Goal: Communication & Community: Answer question/provide support

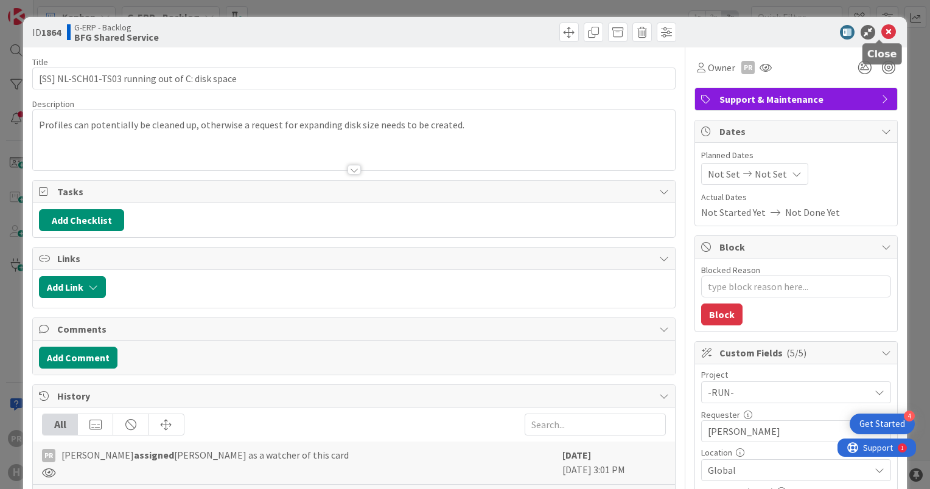
click at [882, 32] on icon at bounding box center [888, 32] width 15 height 15
type textarea "x"
click at [881, 31] on icon at bounding box center [888, 32] width 15 height 15
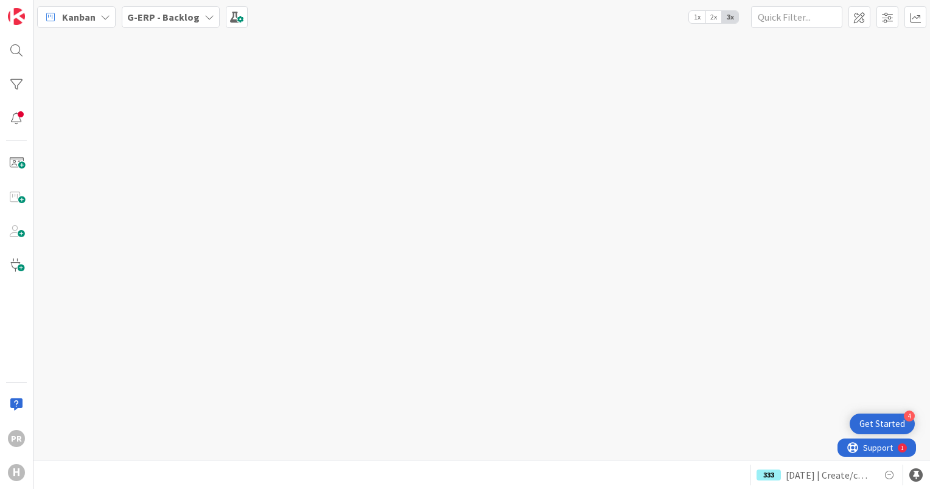
click at [159, 19] on b "G-ERP - Backlog" at bounding box center [163, 17] width 72 height 12
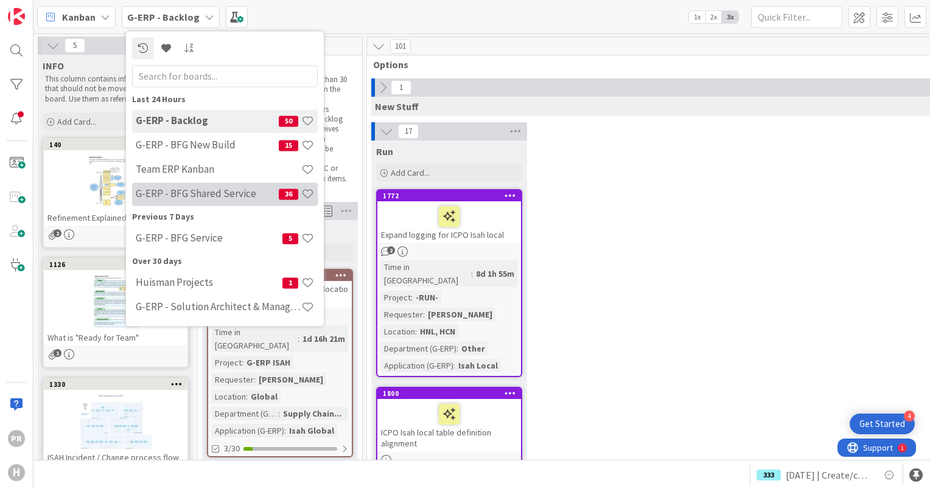
click at [216, 188] on h4 "G-ERP - BFG Shared Service" at bounding box center [207, 194] width 143 height 12
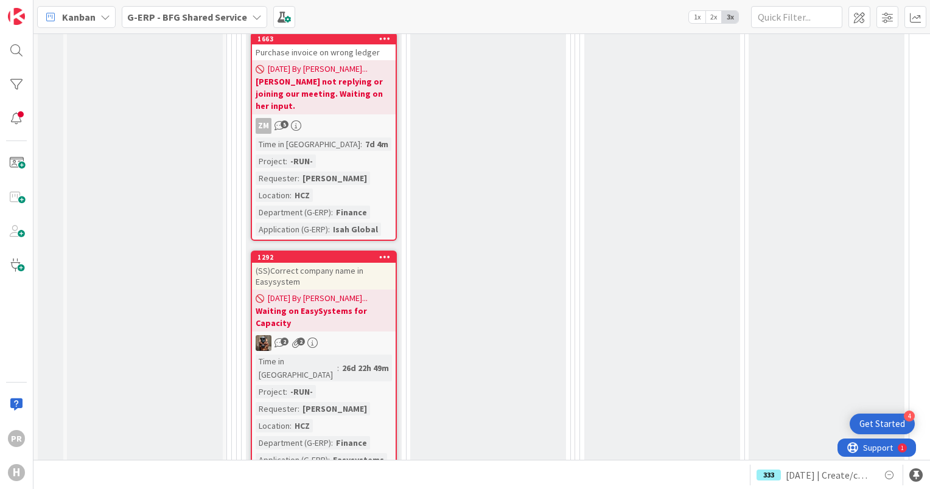
scroll to position [4685, 0]
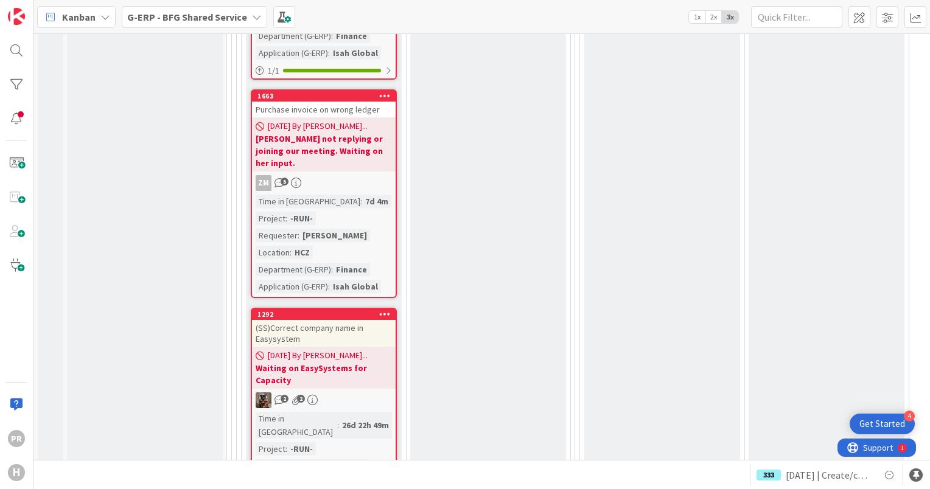
click at [316, 320] on div "(SS)Correct company name in Easysystem" at bounding box center [324, 333] width 144 height 27
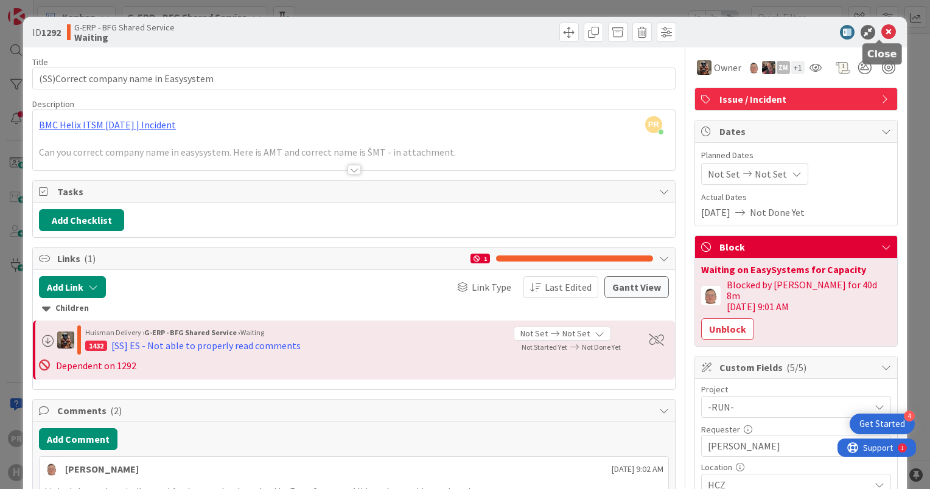
click at [882, 32] on icon at bounding box center [888, 32] width 15 height 15
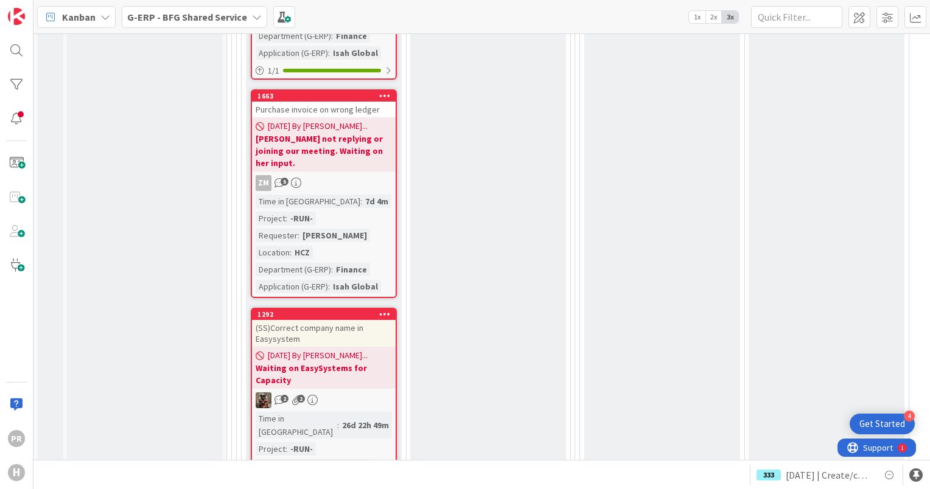
scroll to position [4868, 0]
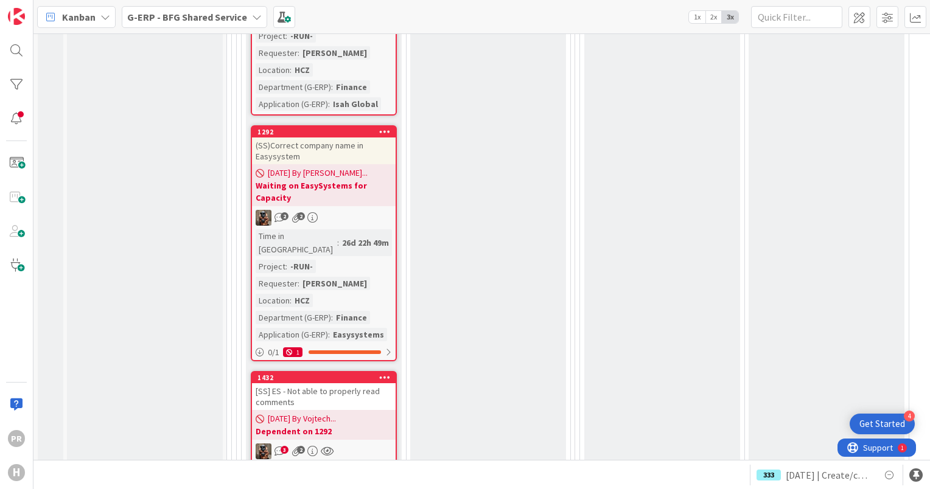
click at [330, 383] on div "[SS] ES - Not able to properly read comments" at bounding box center [324, 396] width 144 height 27
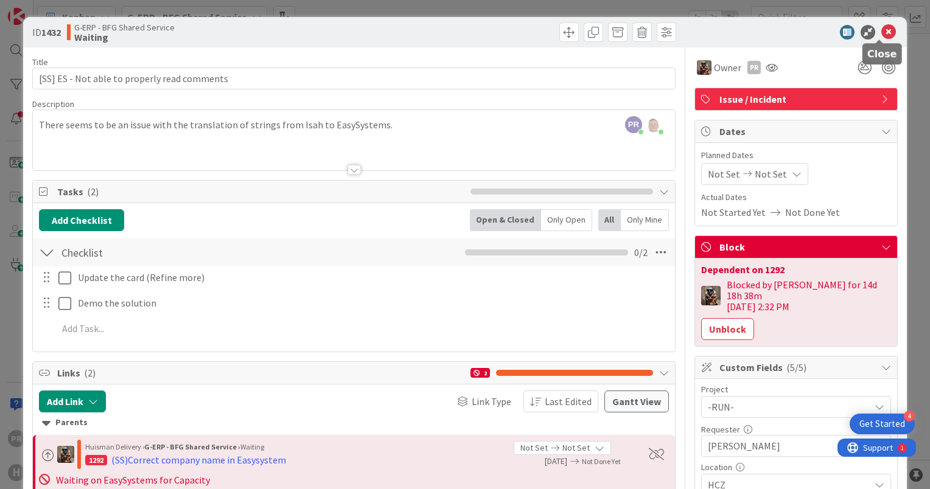
click at [881, 33] on icon at bounding box center [888, 32] width 15 height 15
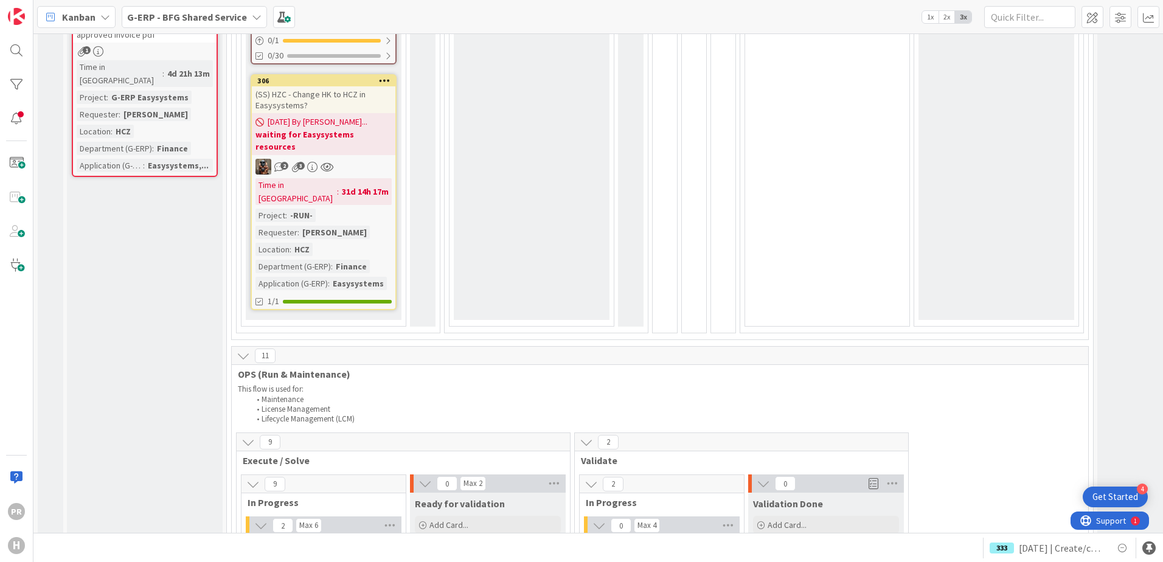
scroll to position [548, 0]
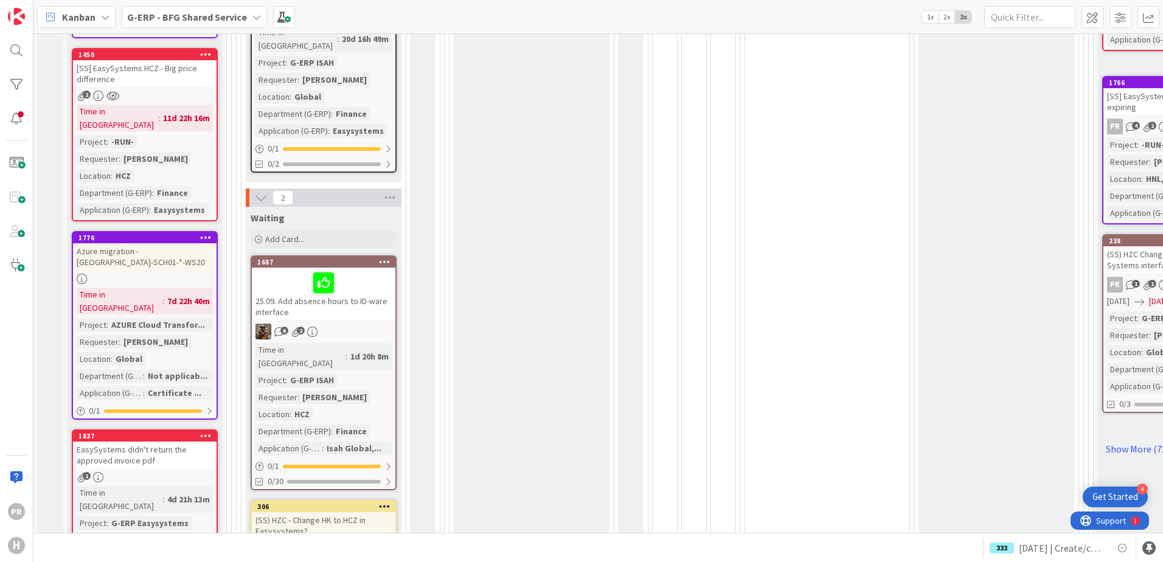
click at [232, 18] on b "G-ERP - BFG Shared Service" at bounding box center [187, 17] width 120 height 12
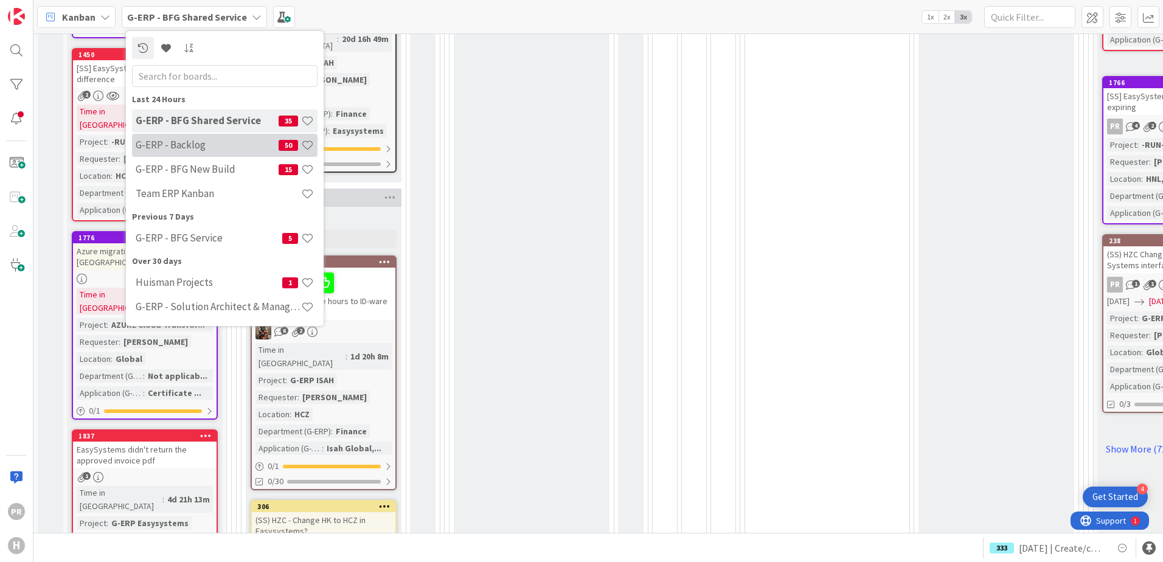
click at [205, 143] on h4 "G-ERP - Backlog" at bounding box center [207, 145] width 143 height 12
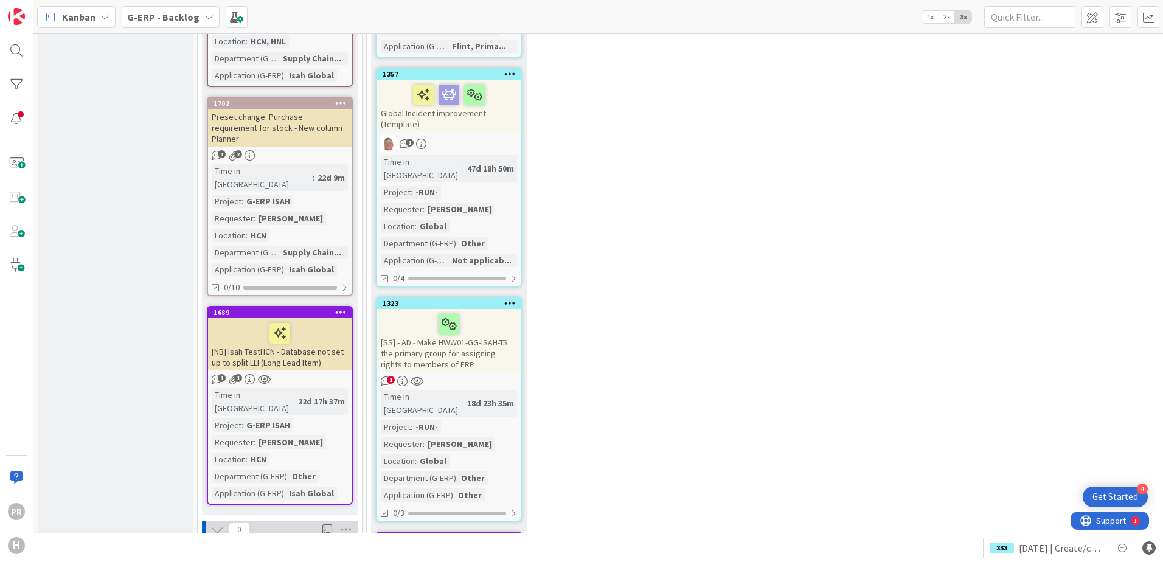
scroll to position [852, 0]
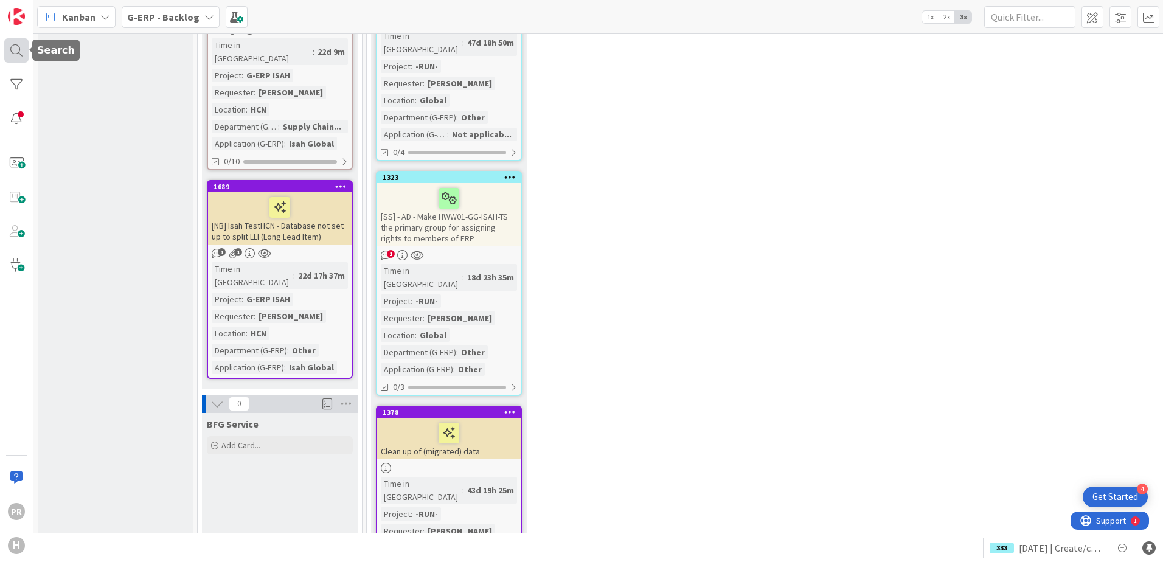
click at [18, 51] on div at bounding box center [16, 50] width 24 height 24
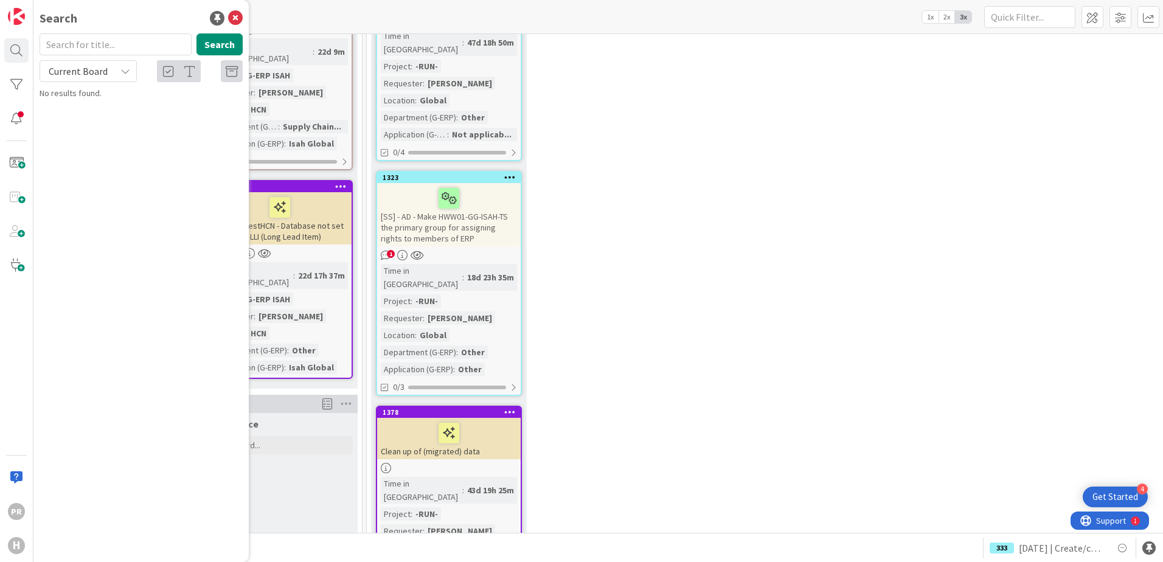
drag, startPoint x: 103, startPoint y: 75, endPoint x: 100, endPoint y: 81, distance: 6.8
click at [100, 81] on div "Current Board" at bounding box center [88, 71] width 97 height 22
drag, startPoint x: 100, startPoint y: 81, endPoint x: 91, endPoint y: 108, distance: 29.1
click at [91, 126] on span "All Boards" at bounding box center [109, 122] width 127 height 18
click at [66, 48] on input "text" at bounding box center [116, 44] width 152 height 22
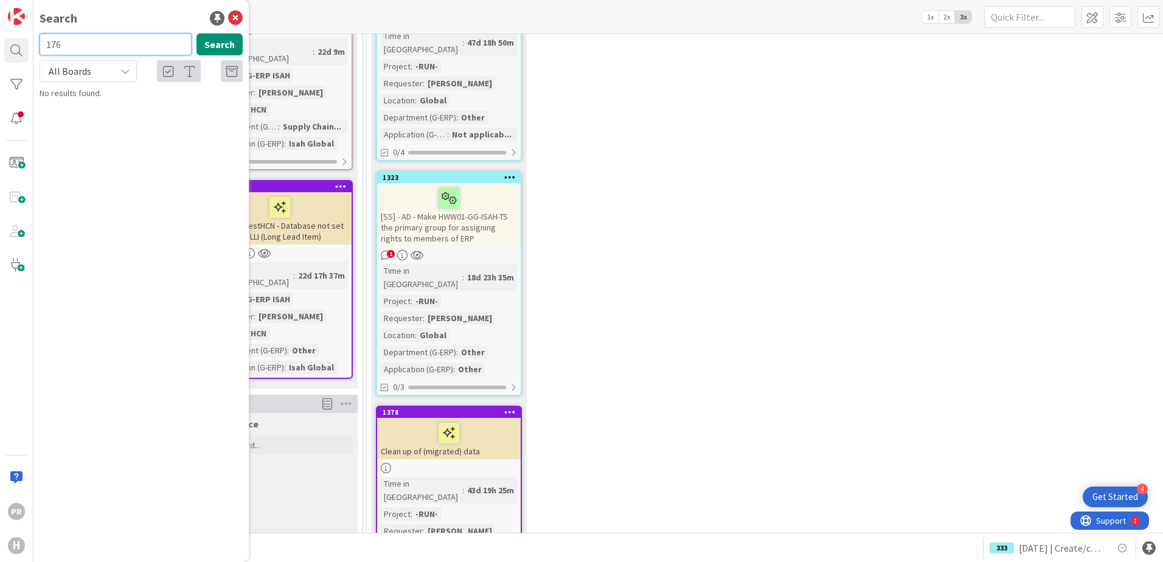
type input "176"
click at [124, 105] on span "Report Change | Purchase Order" at bounding box center [145, 107] width 118 height 11
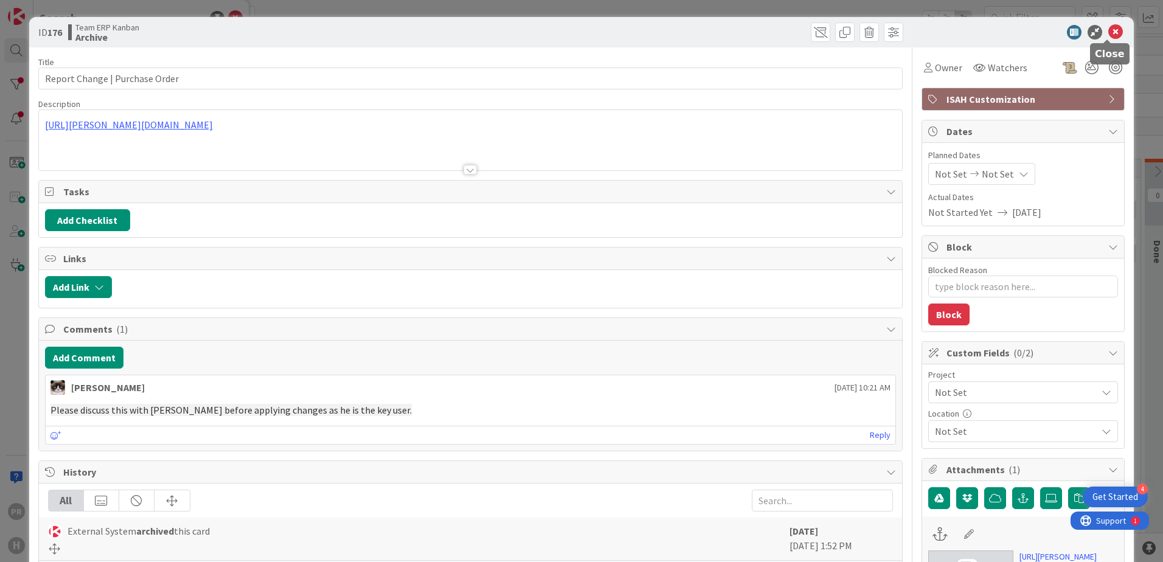
click at [929, 35] on icon at bounding box center [1116, 32] width 15 height 15
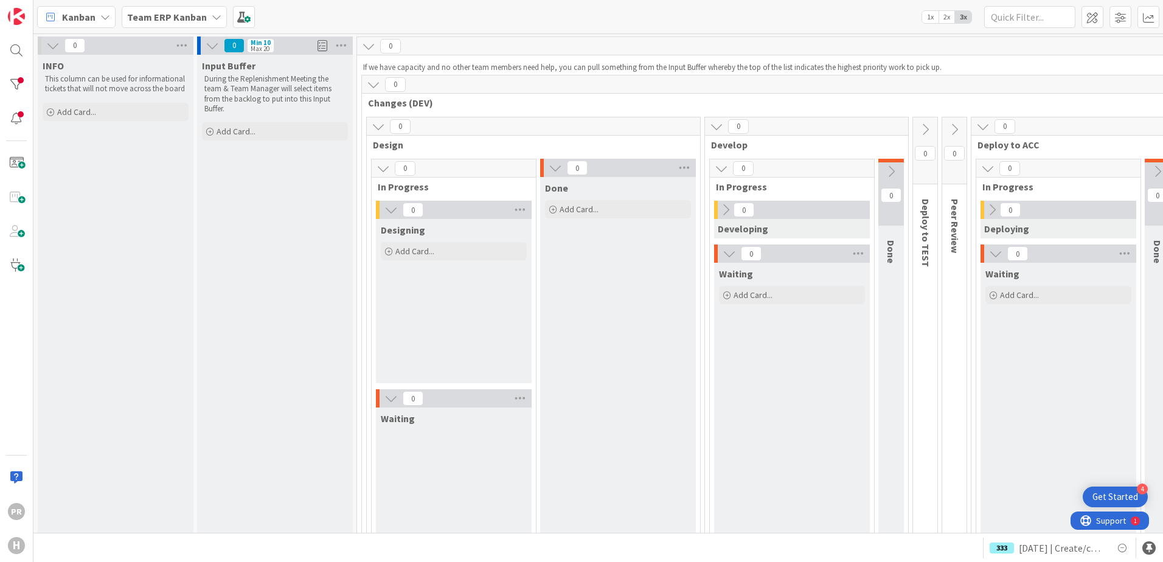
click at [179, 18] on b "Team ERP Kanban" at bounding box center [167, 17] width 80 height 12
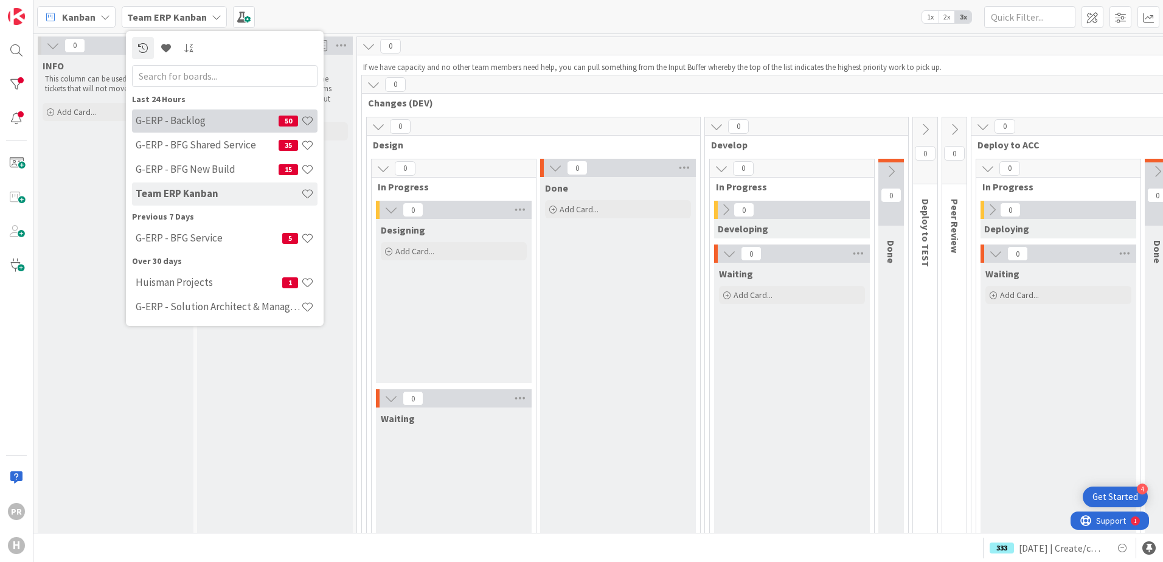
click at [208, 125] on h4 "G-ERP - Backlog" at bounding box center [207, 120] width 143 height 12
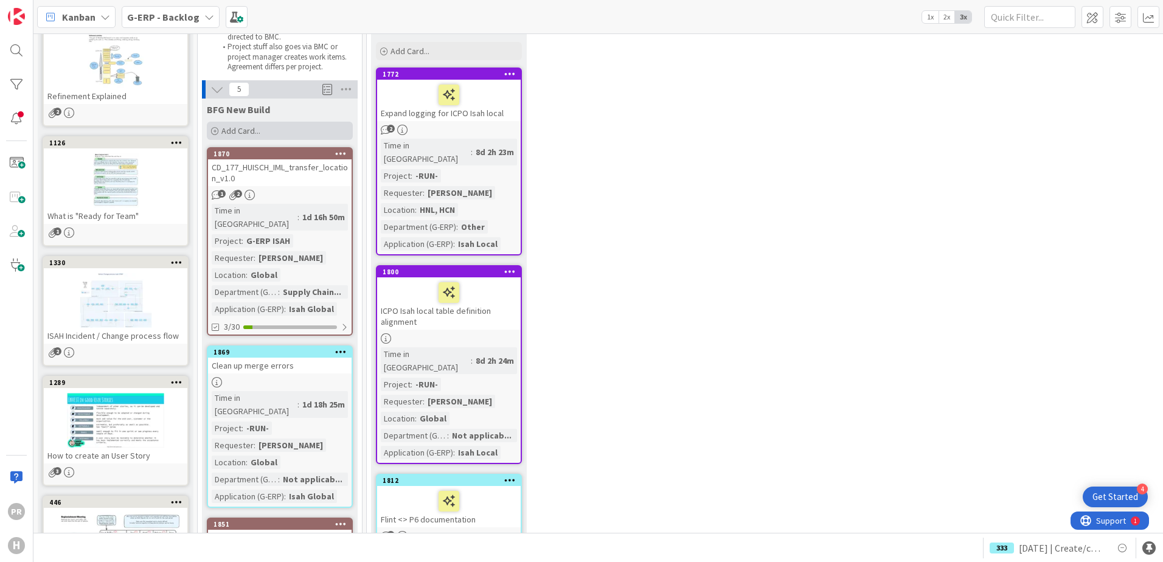
click at [234, 133] on span "Add Card..." at bounding box center [240, 130] width 39 height 11
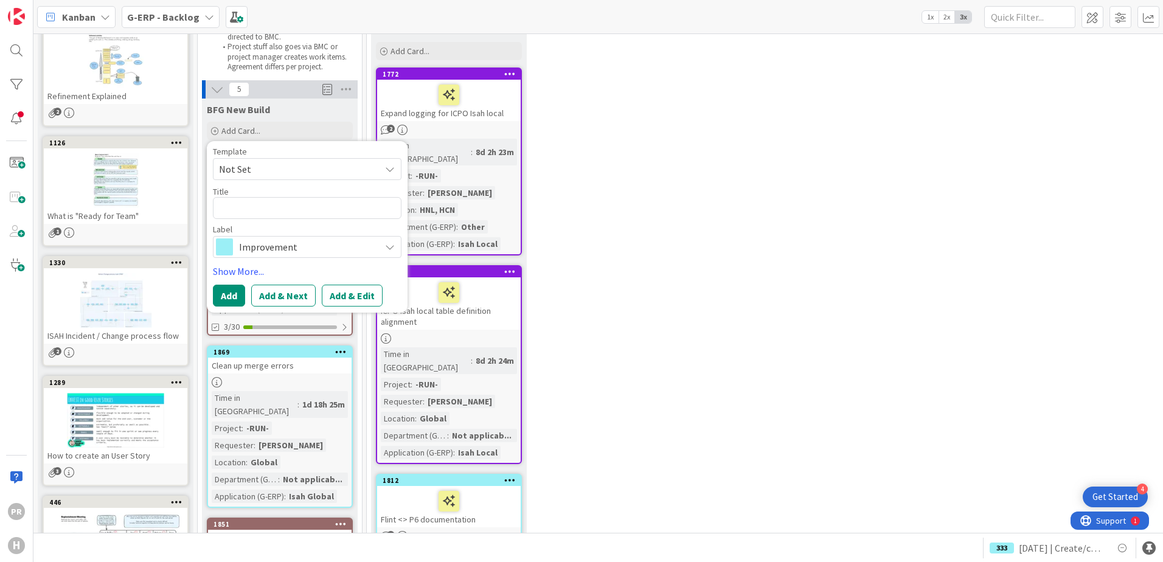
click at [291, 242] on span "Improvement" at bounding box center [306, 247] width 135 height 17
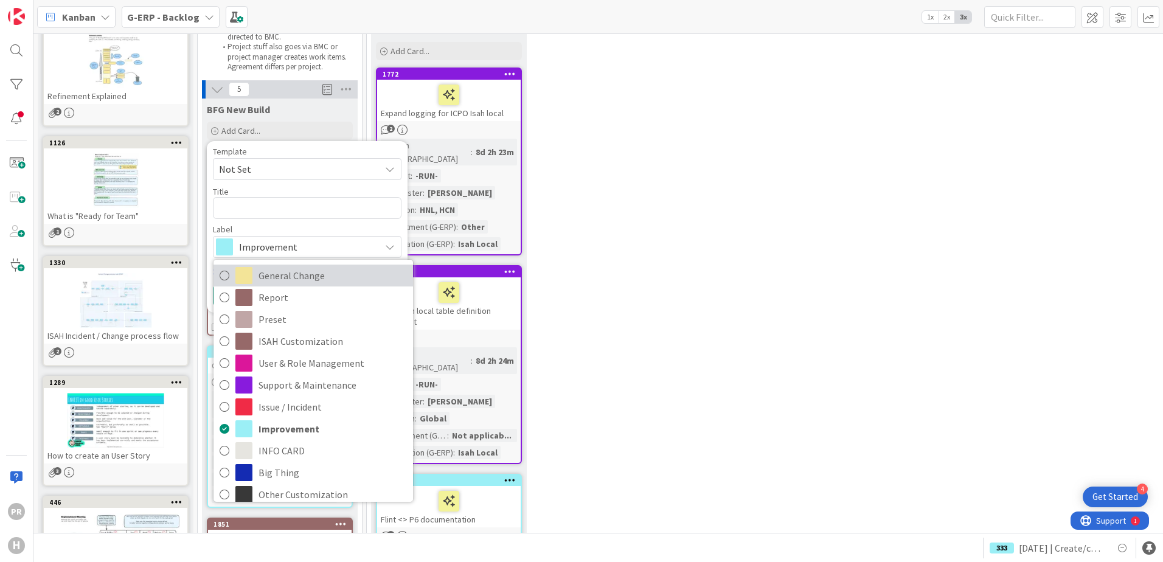
click at [293, 280] on span "General Change" at bounding box center [333, 276] width 148 height 18
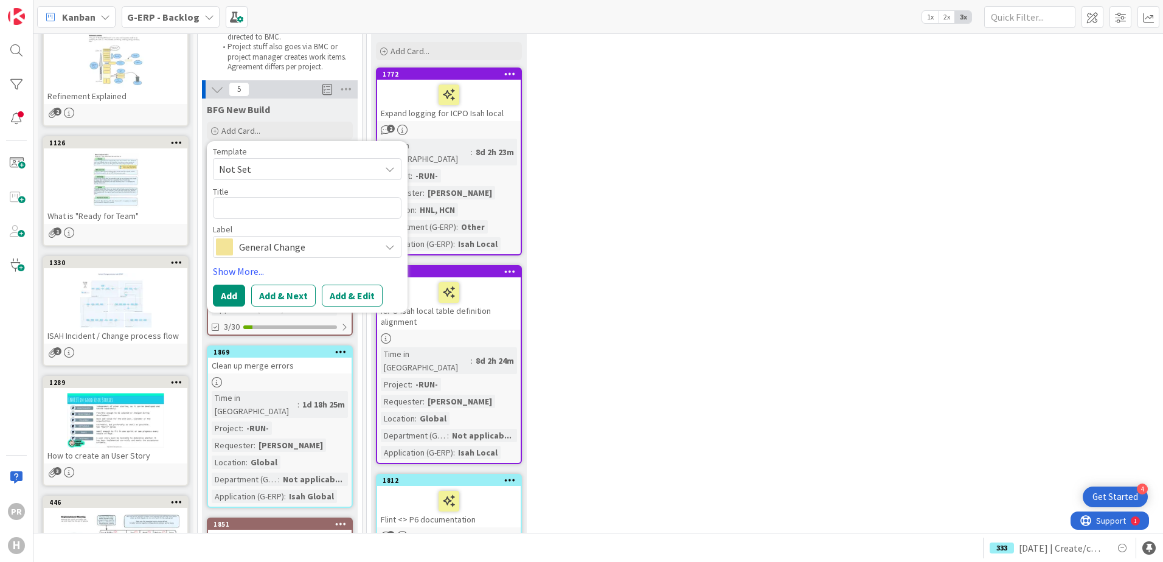
click at [316, 242] on span "General Change" at bounding box center [306, 247] width 135 height 17
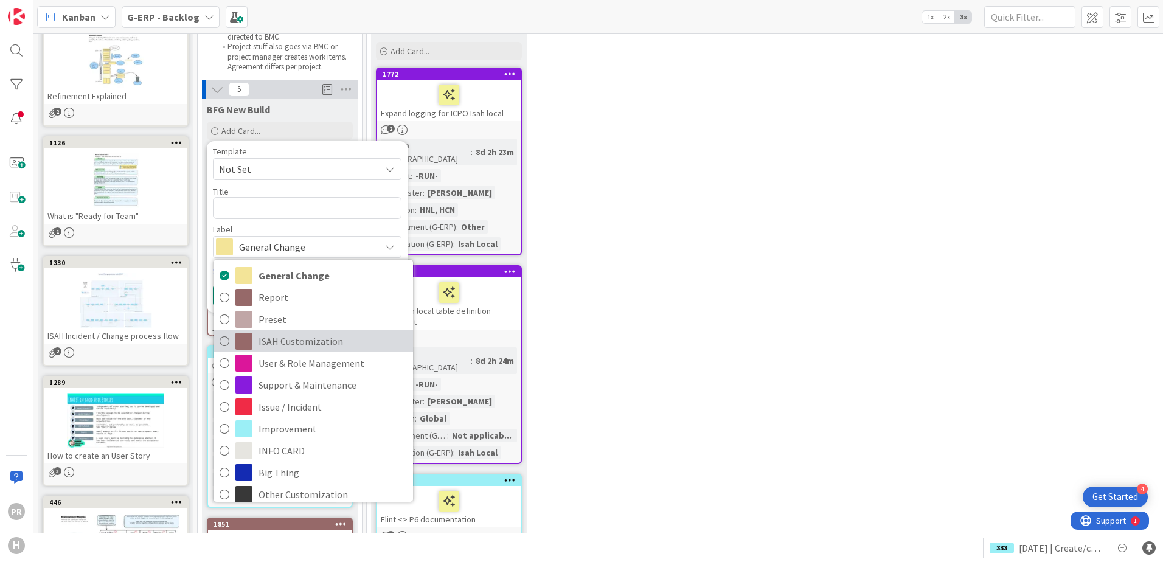
click at [307, 339] on span "ISAH Customization" at bounding box center [333, 341] width 148 height 18
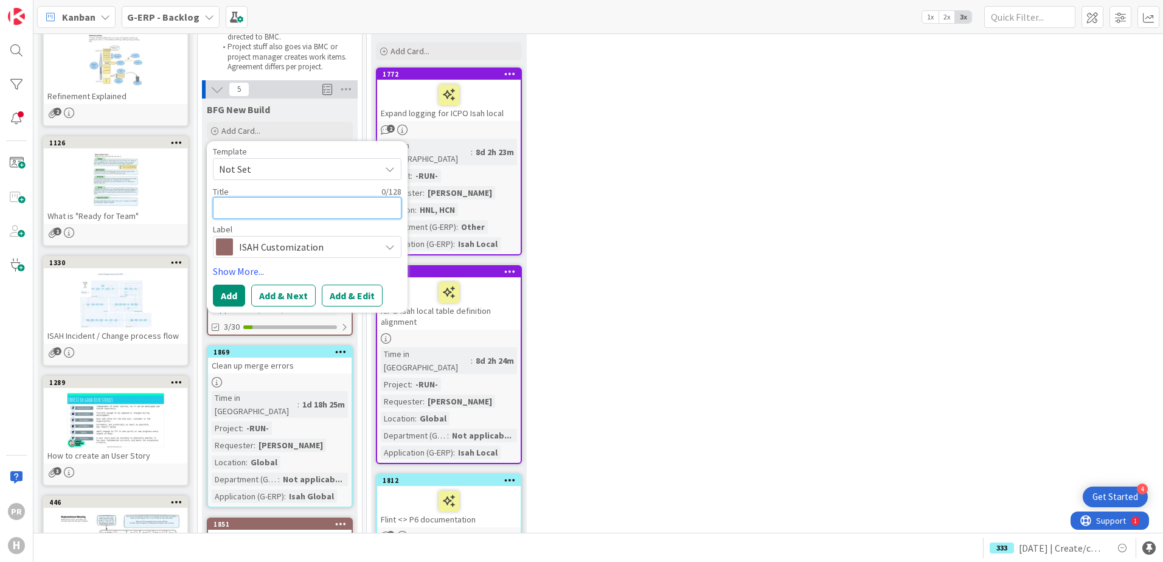
click at [239, 214] on textarea at bounding box center [307, 208] width 189 height 22
type textarea "x"
type textarea "["
type textarea "x"
type textarea "[N"
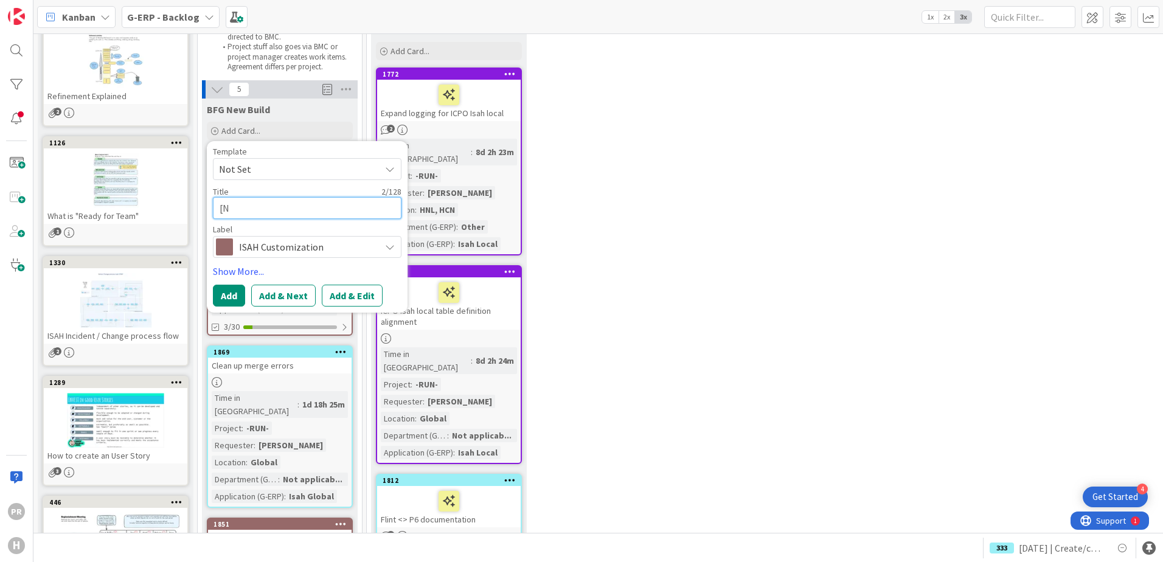
type textarea "x"
type textarea "[NB"
type textarea "x"
type textarea "[NB]"
type textarea "x"
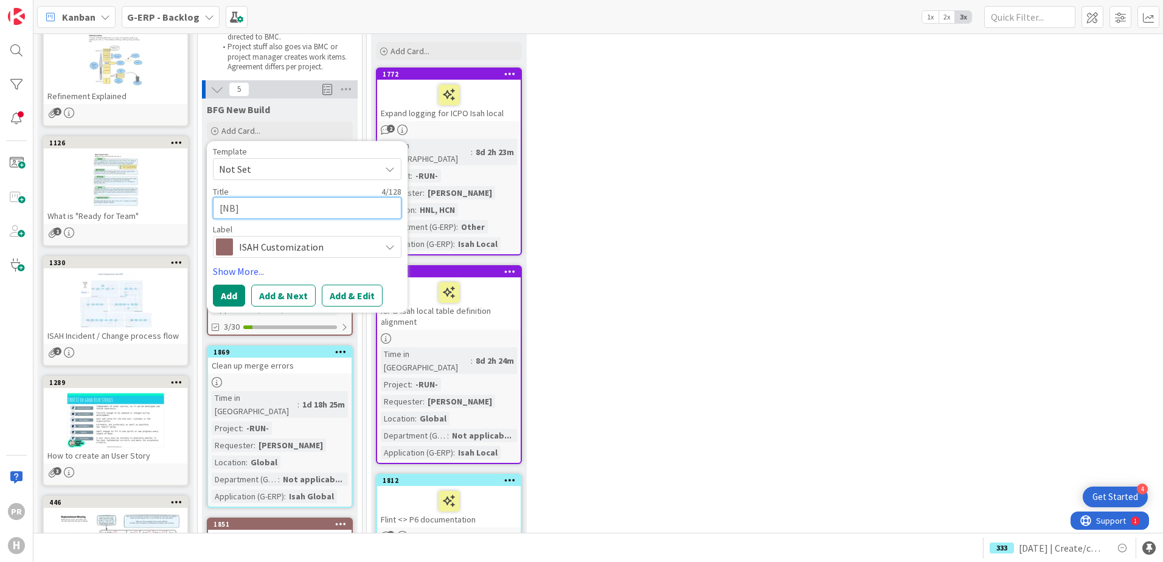
type textarea "[NB]"
type textarea "x"
type textarea "[NB] C"
type textarea "x"
type textarea "[NB] CD"
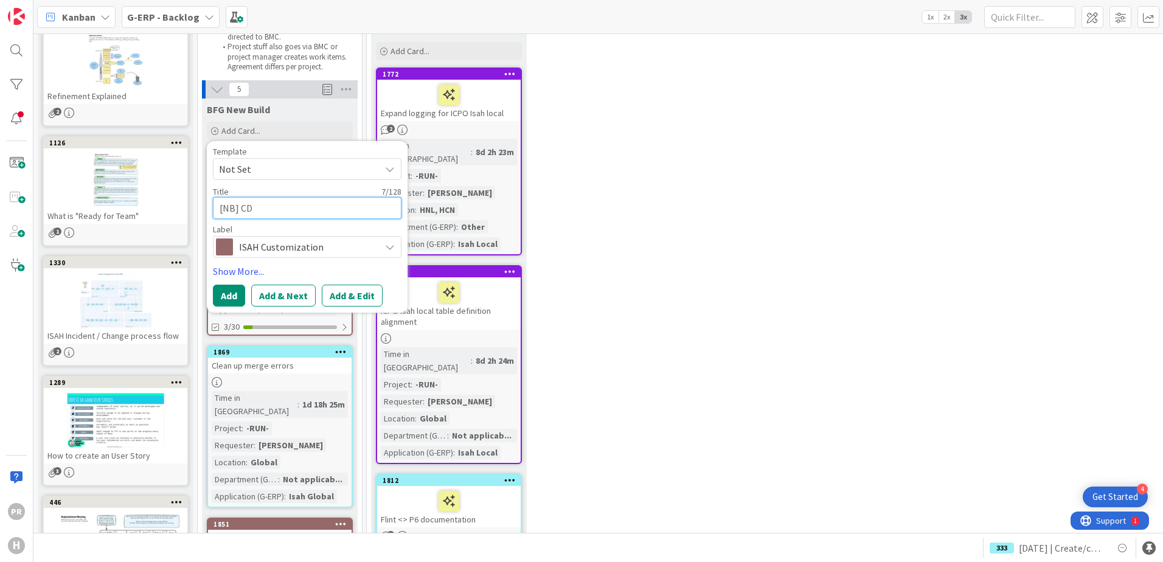
type textarea "x"
type textarea "[NB] CD"
type textarea "x"
type textarea "[NB] CD"
type textarea "x"
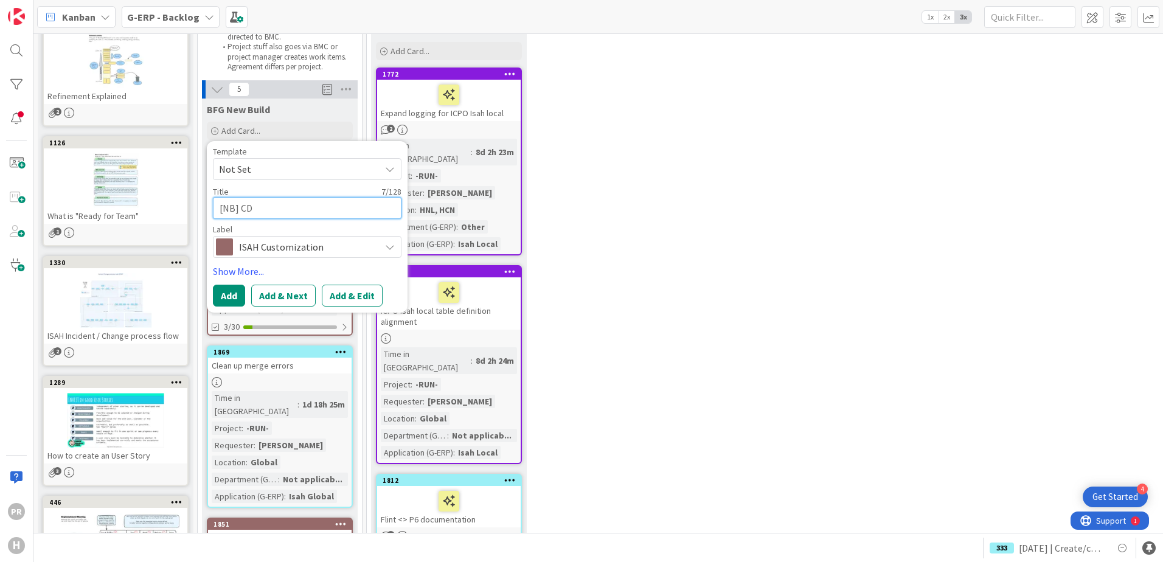
type textarea "[NB] CD"
type textarea "x"
type textarea "[NB] CD 1"
type textarea "x"
type textarea "[NB] CD 17"
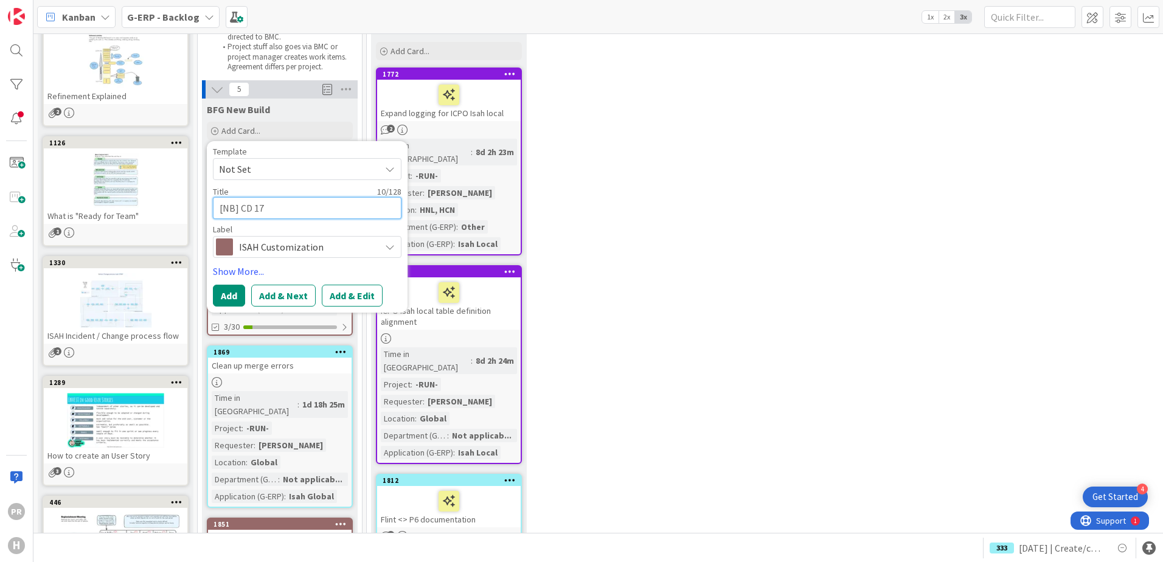
type textarea "x"
type textarea "[NB] CD 176"
type textarea "x"
type textarea "[NB] CD 176"
type textarea "x"
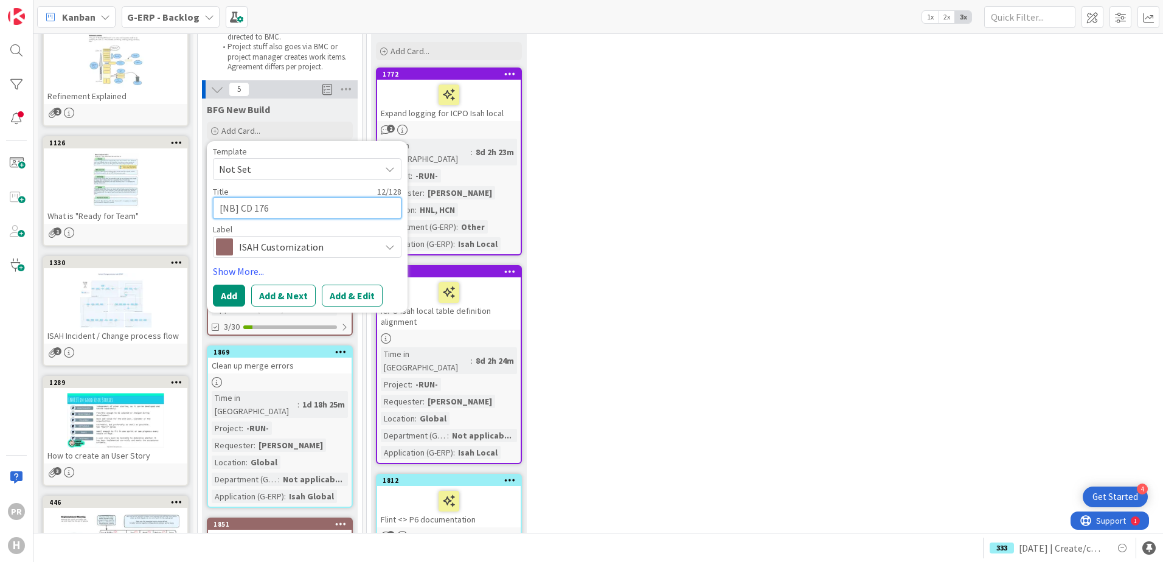
type textarea "[NB] CD 176 R"
type textarea "x"
type textarea "[NB] CD 176 Re"
type textarea "x"
type textarea "[NB] CD 176 Rec"
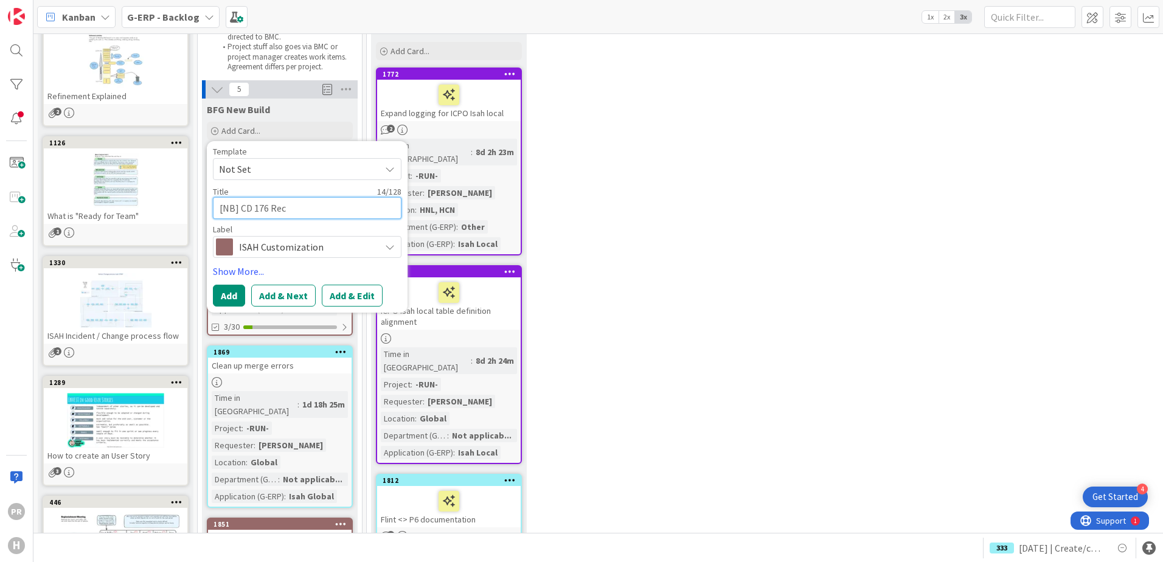
type textarea "x"
type textarea "[NB] CD 176 Rece"
type textarea "x"
type textarea "[NB] CD 176 Recei"
type textarea "x"
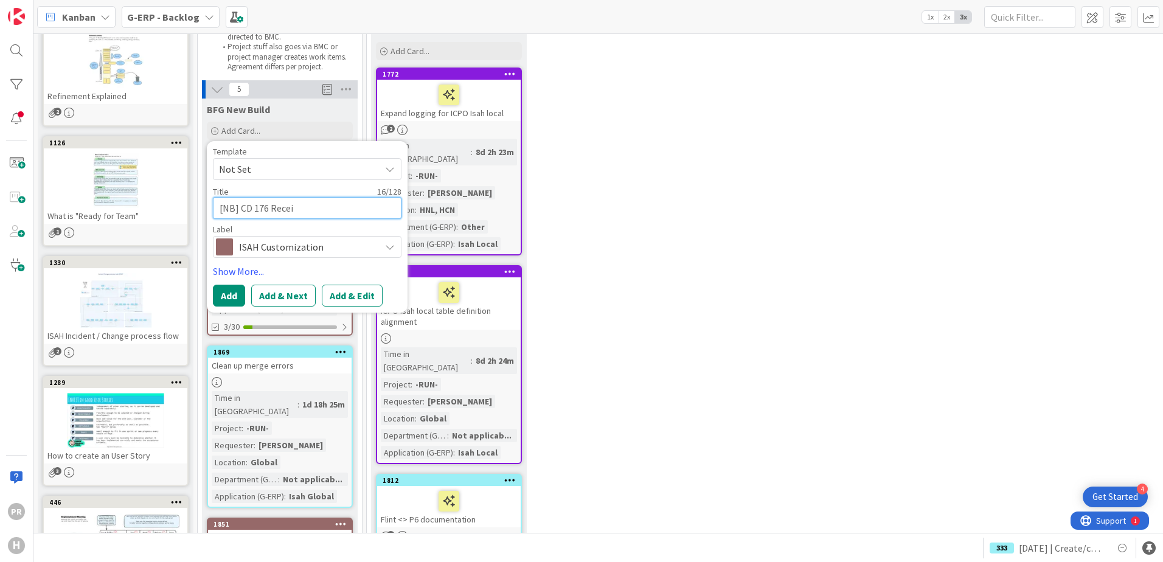
type textarea "[NB] CD 176 Receip"
type textarea "x"
type textarea "[NB] CD 176 Receipt"
type textarea "x"
type textarea "[NB] CD 176 Receipte"
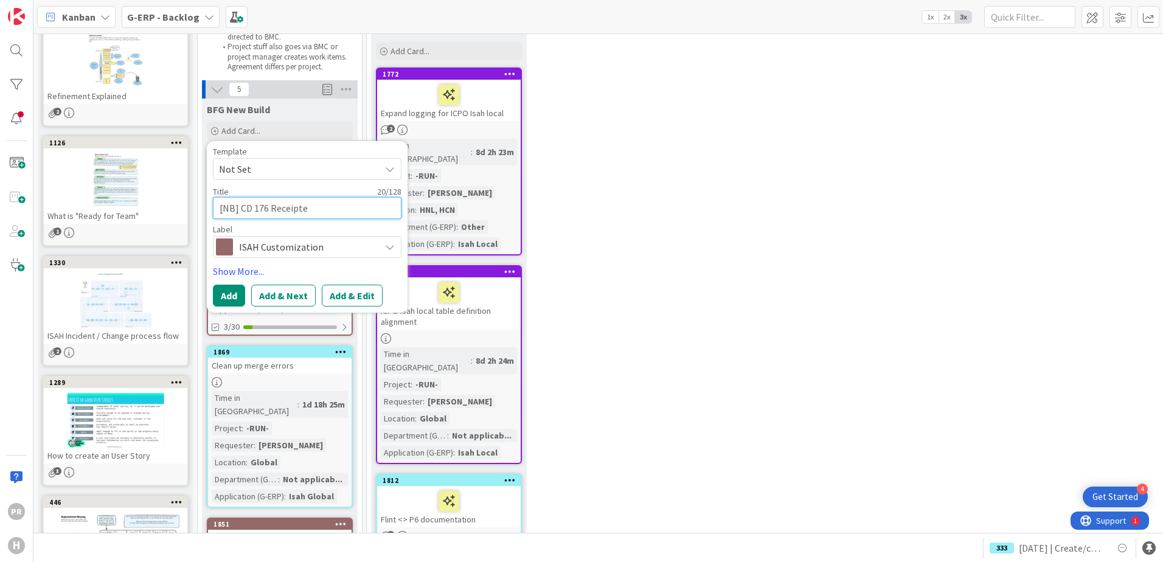
type textarea "x"
type textarea "[NB] CD 176 Receipt"
type textarea "x"
type textarea "[NB] CD 176 Receip"
type textarea "x"
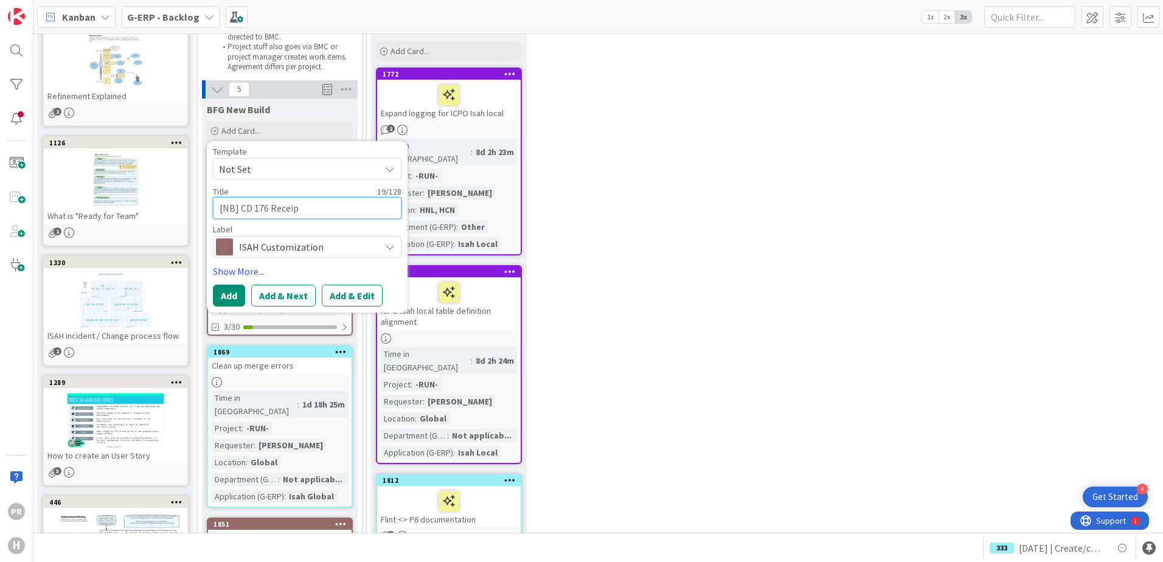
type textarea "[NB] CD 176 Recei"
type textarea "x"
type textarea "[NB] CD 176 Rece"
type textarea "x"
type textarea "[NB] CD 176 Re"
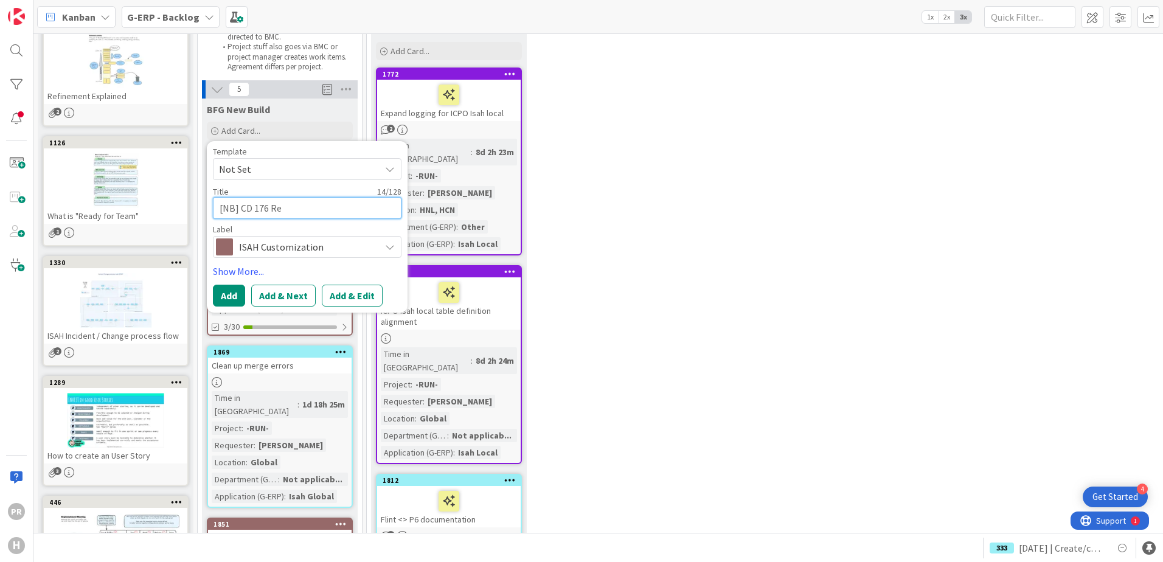
type textarea "x"
type textarea "[NB] CD 176 R"
type textarea "x"
type textarea "[NB] CD 176"
type textarea "x"
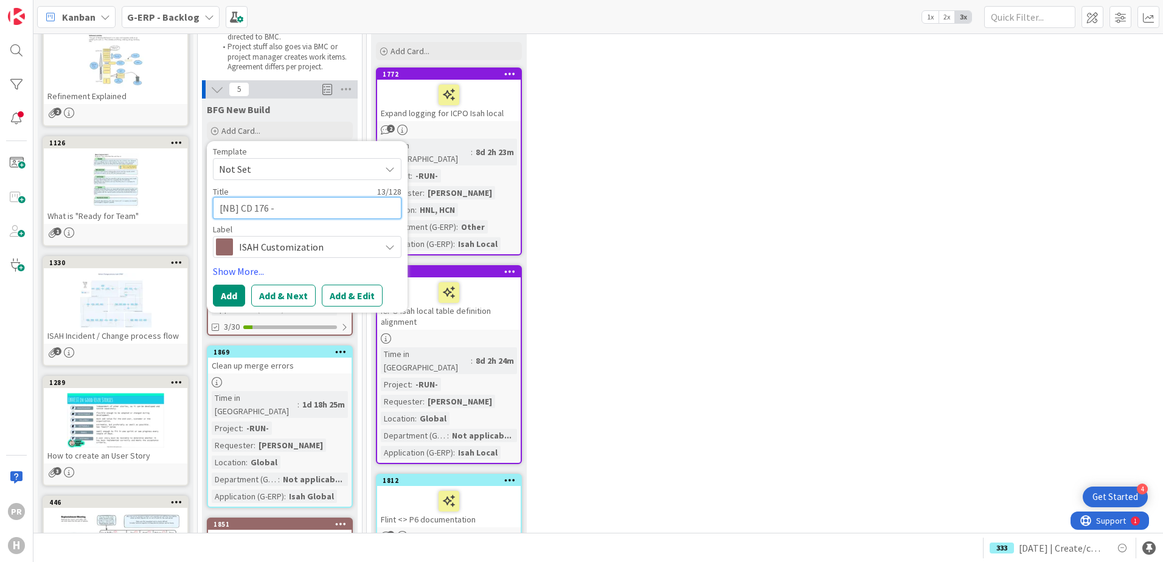
type textarea "[NB] CD 176 -"
type textarea "x"
type textarea "[NB] CD 176 - R"
type textarea "x"
type textarea "[NB] CD 176 - Re"
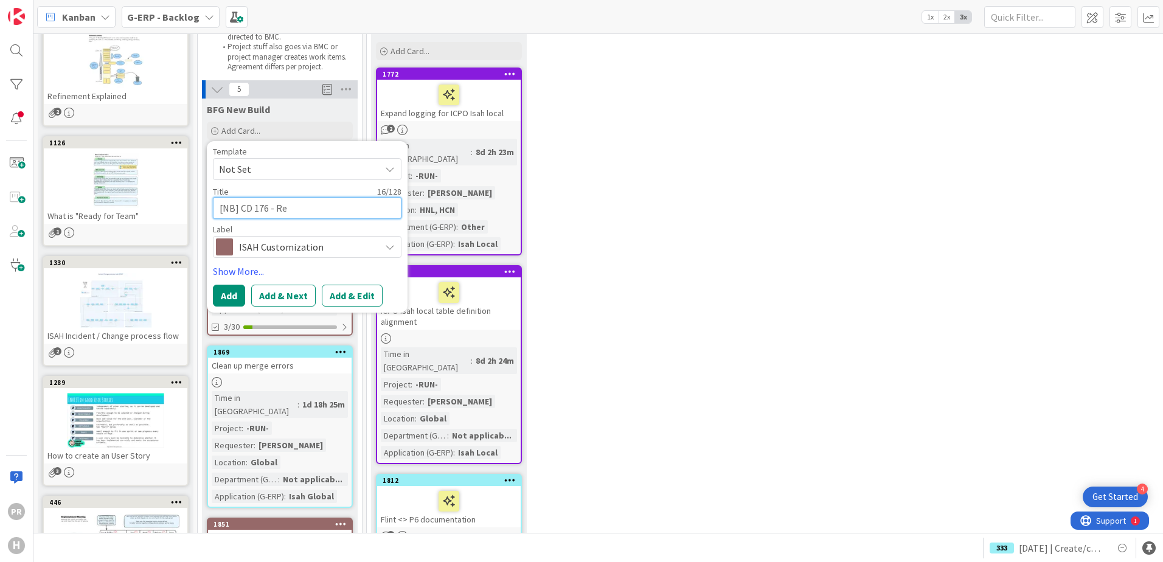
type textarea "x"
type textarea "[NB] CD 176 - Rec"
type textarea "x"
type textarea "[NB] CD 176 - Recei"
type textarea "x"
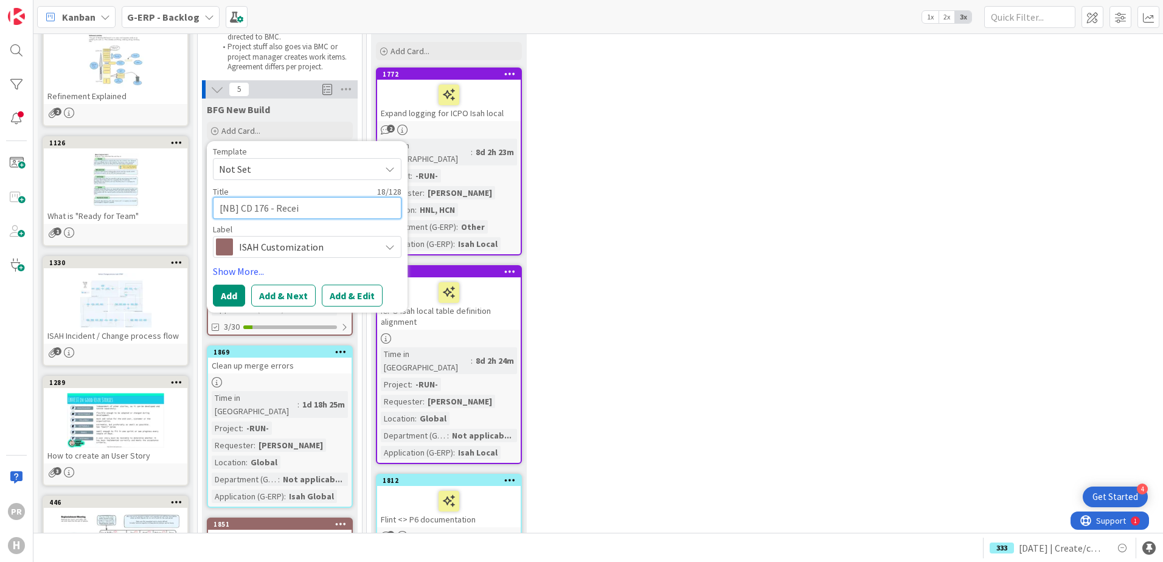
type textarea "[NB] CD 176 - Receip"
type textarea "x"
type textarea "[NB] CD 176 - Receipt"
type textarea "x"
type textarea "[NB] CD 176 - Receipt"
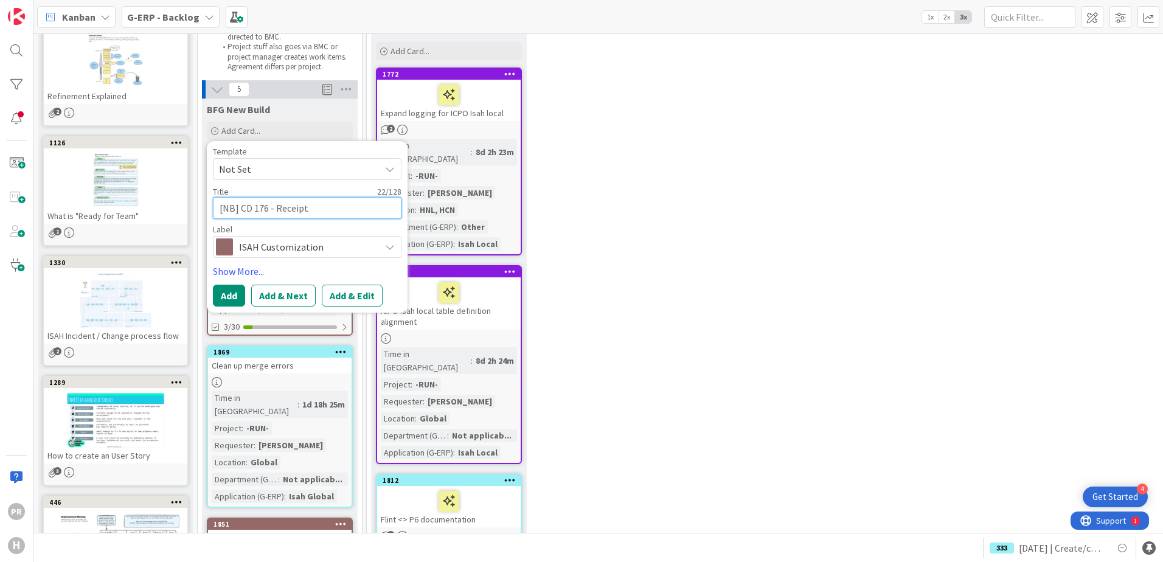
type textarea "x"
type textarea "[NB] CD 176 - Receipt d"
type textarea "x"
type textarea "[NB] CD 176 - Receipt da"
type textarea "x"
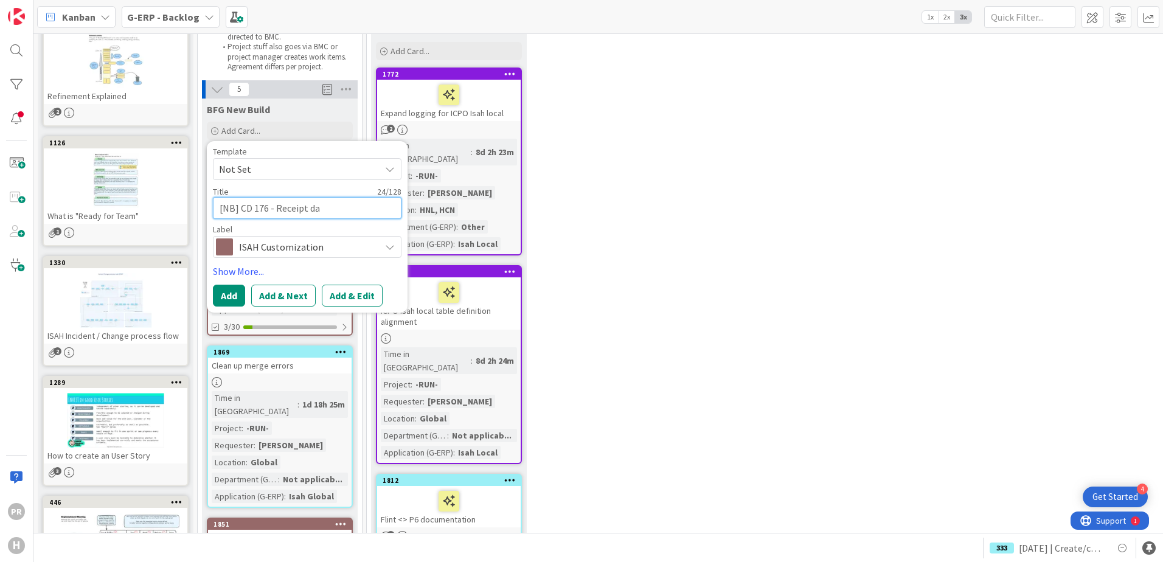
type textarea "[NB] CD 176 - Receipt dat"
type textarea "x"
type textarea "[NB] CD 176 - Receipt date"
type textarea "x"
type textarea "[NB] CD 176 - Receipt date"
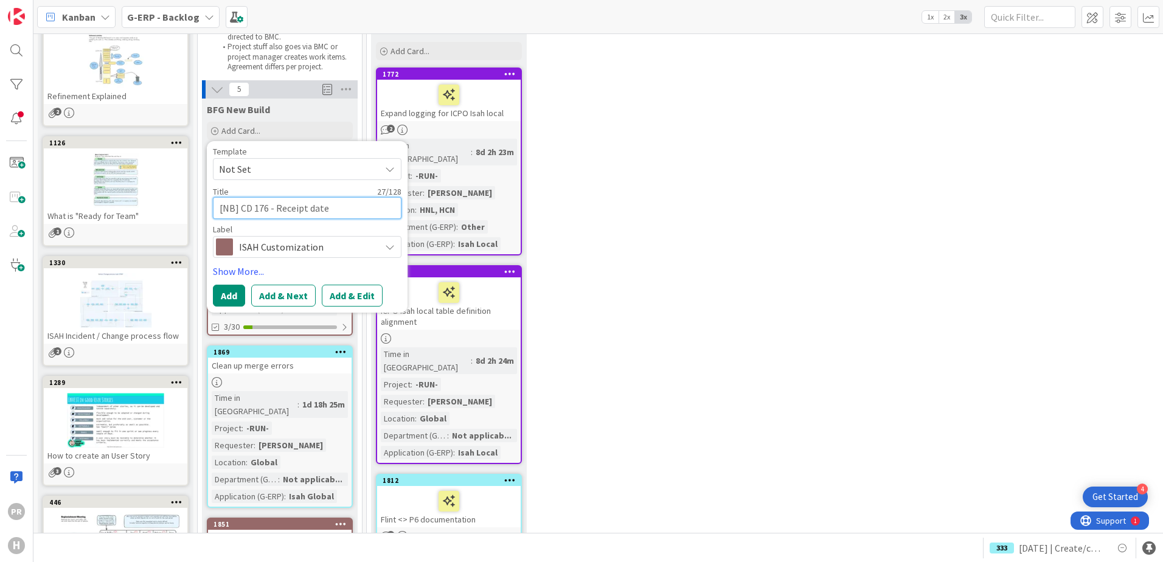
type textarea "x"
type textarea "[NB] CD 176 - Receipt date E"
type textarea "x"
type textarea "[NB] CD 176 - Receipt date EO"
type textarea "x"
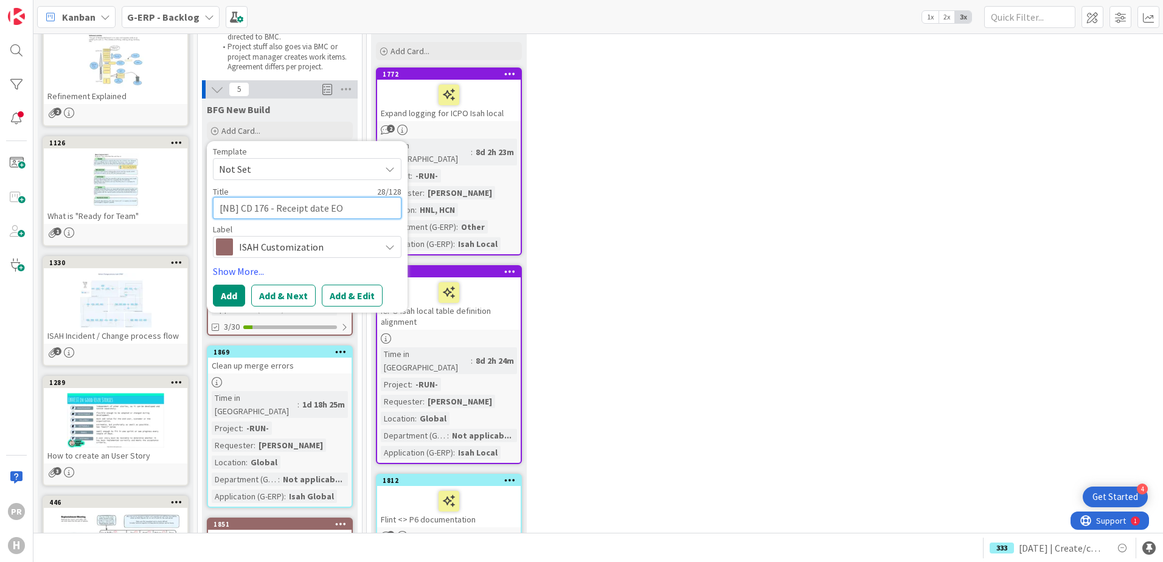
type textarea "[NB] CD 176 - Receipt date EO"
type textarea "x"
type textarea "[NB] CD 176 - Receipt date EO t"
type textarea "x"
type textarea "[NB] CD 176 - Receipt date EO to"
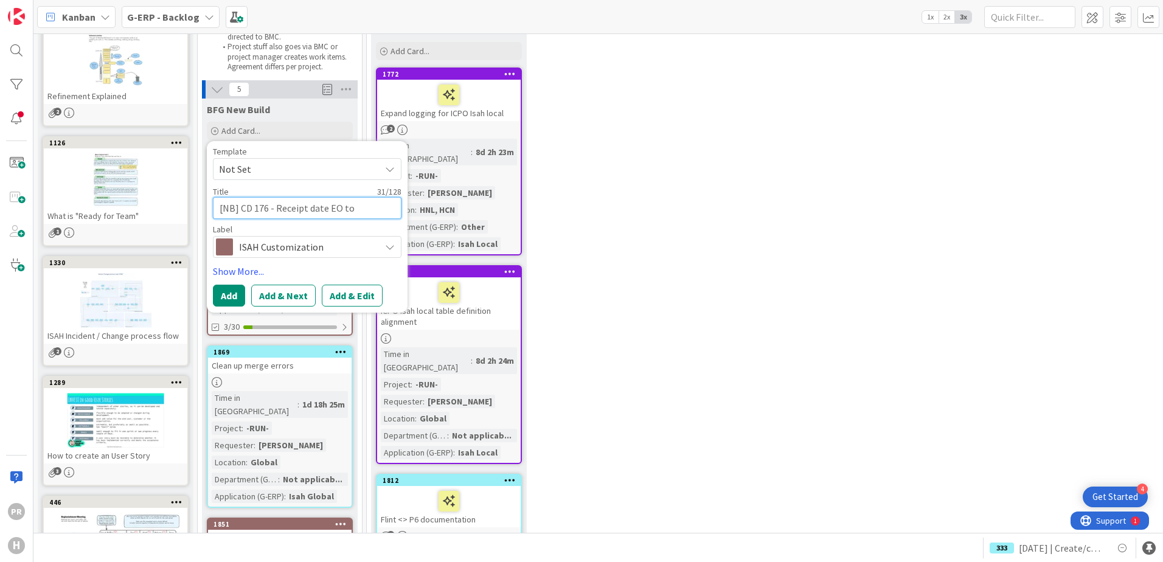
type textarea "x"
type textarea "[NB] CD 176 - Receipt date EO to"
type textarea "x"
type textarea "[NB] CD 176 - Receipt date EO to e"
type textarea "x"
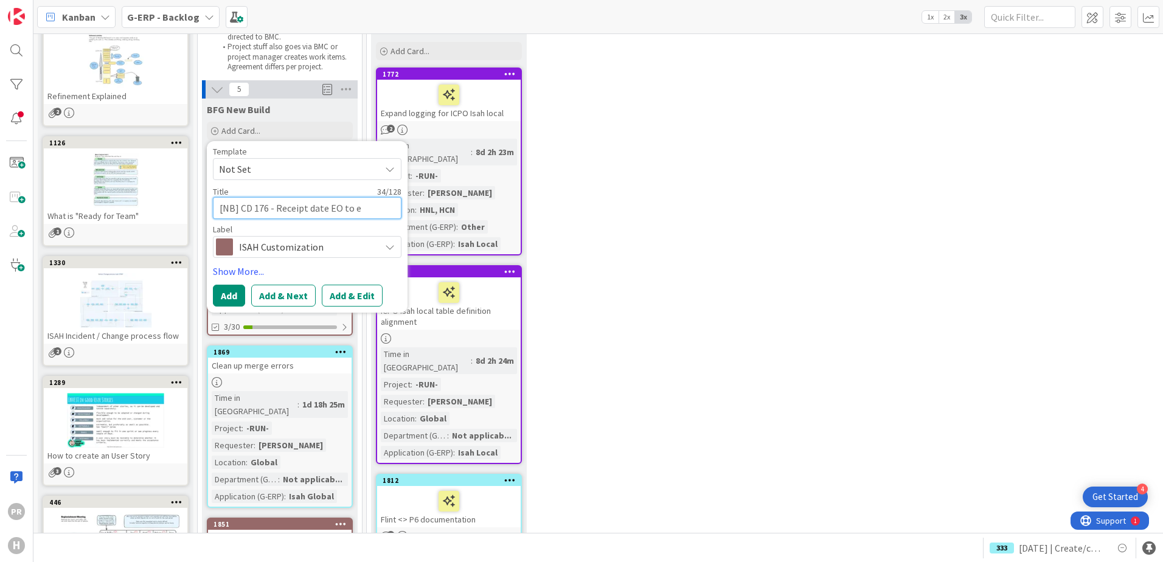
type textarea "[NB] CD 176 - Receipt date EO to en"
type textarea "x"
type textarea "[NB] CD 176 - Receipt date EO to end"
type textarea "x"
type textarea "[NB] CD 176 - Receipt date EO to enda"
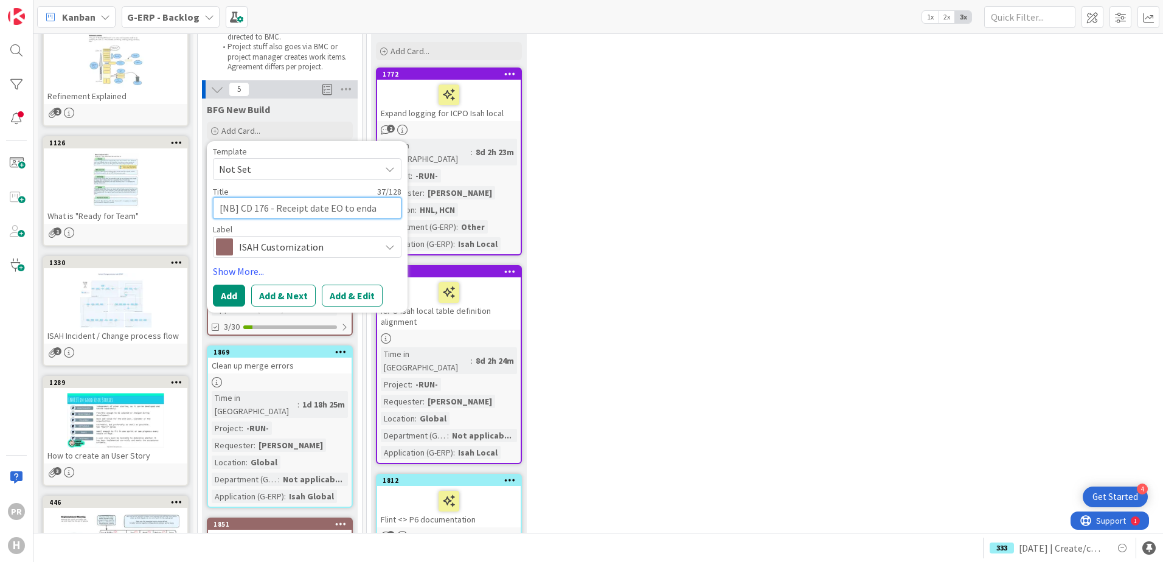
type textarea "x"
type textarea "[NB] CD 176 - Receipt date EO to end"
type textarea "x"
type textarea "[NB] CD 176 - Receipt date EO to end d"
type textarea "x"
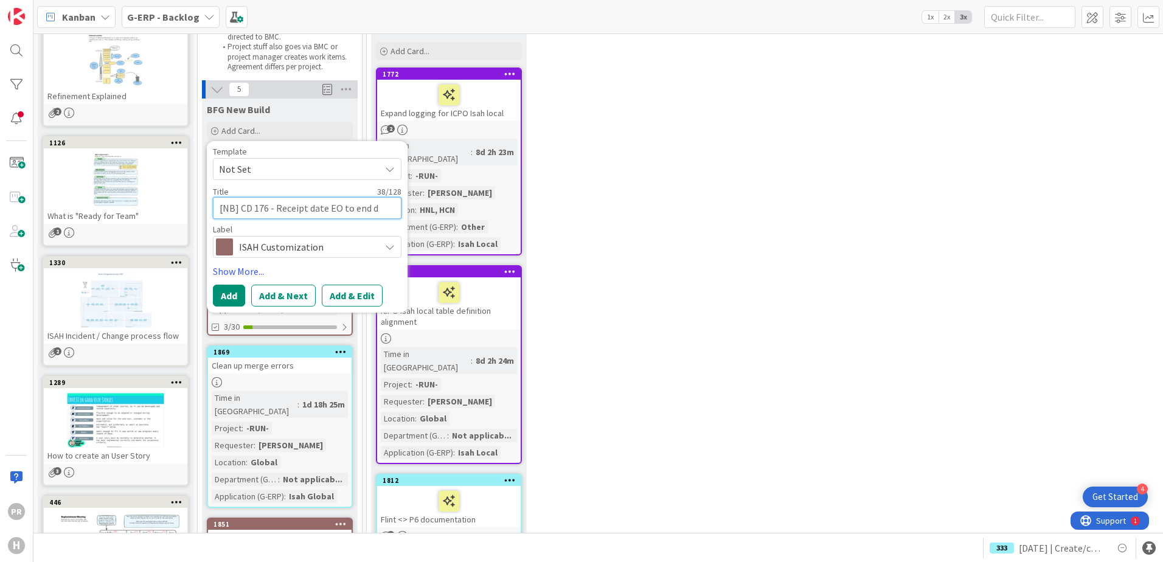
type textarea "[NB] CD 176 - Receipt date EO to end da"
type textarea "x"
type textarea "[NB] CD 176 - Receipt date EO to end dat"
type textarea "x"
type textarea "[NB] CD 176 - Receipt date EO to end date"
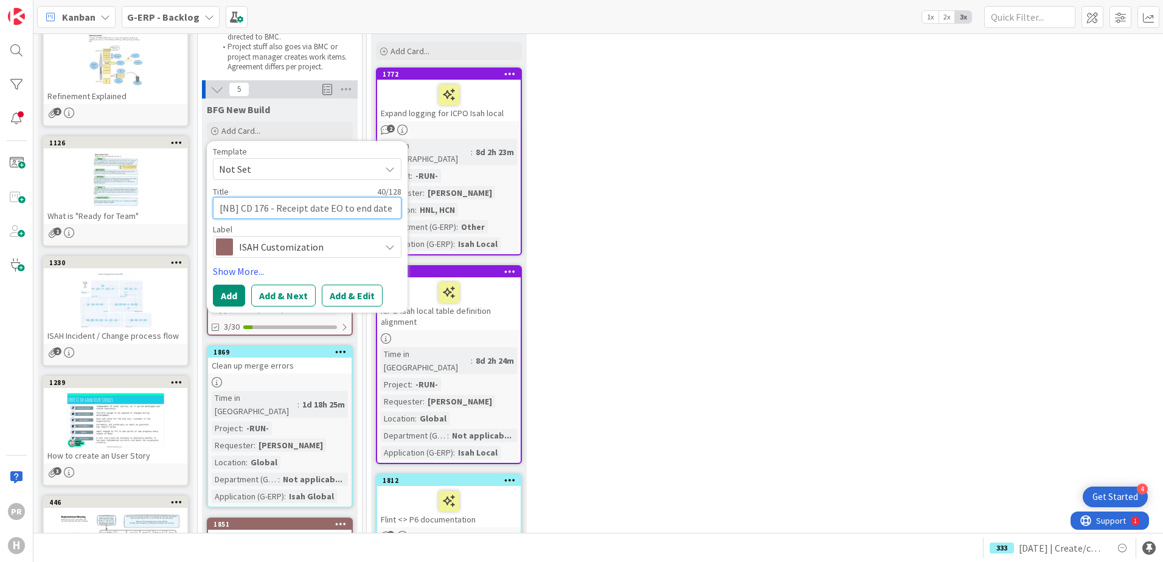
type textarea "x"
type textarea "[NB] CD 176 - Receipt date EO to end date"
type textarea "x"
type textarea "[NB] CD 176 - Receipt date EO to end date o"
type textarea "x"
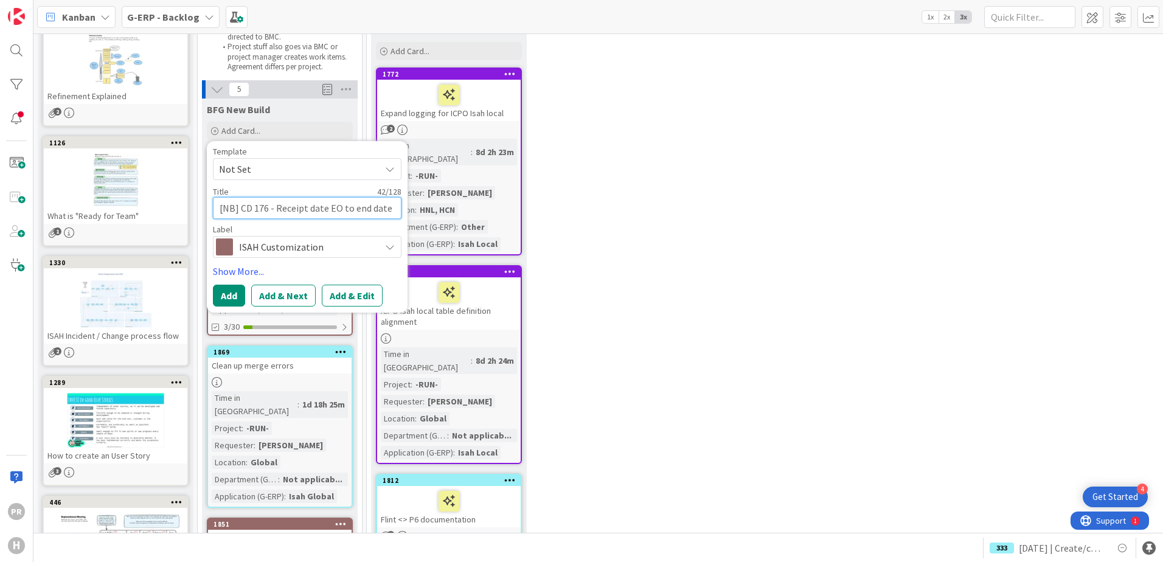
type textarea "[NB] CD 176 - Receipt date EO to end date op"
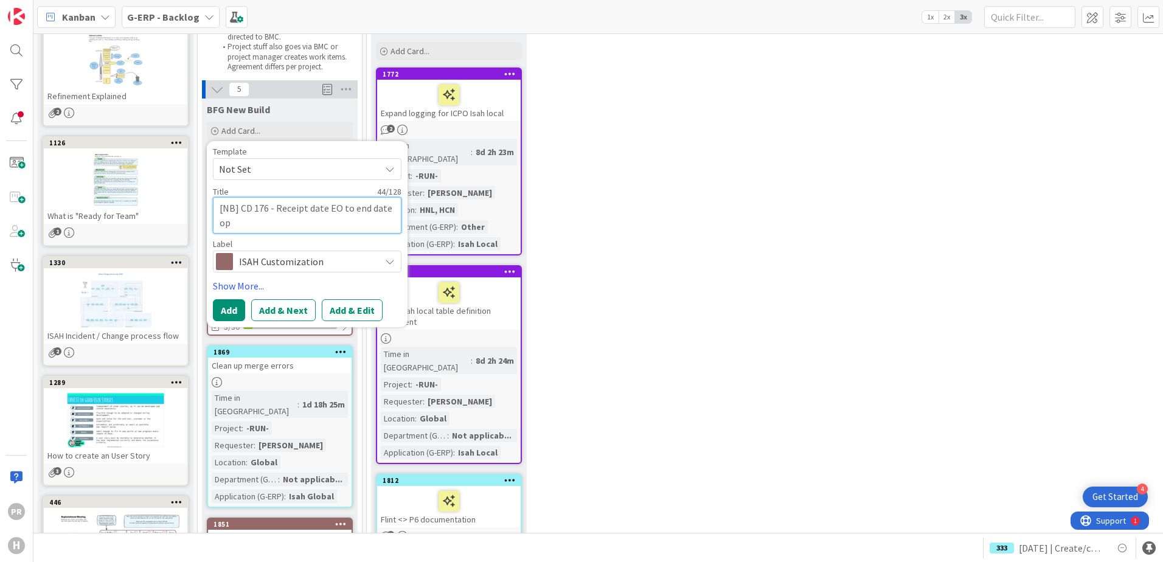
type textarea "x"
type textarea "[NB] CD 176 - Receipt date EO to end date ope"
type textarea "x"
type textarea "[NB] CD 176 - Receipt date EO to end date oper"
type textarea "x"
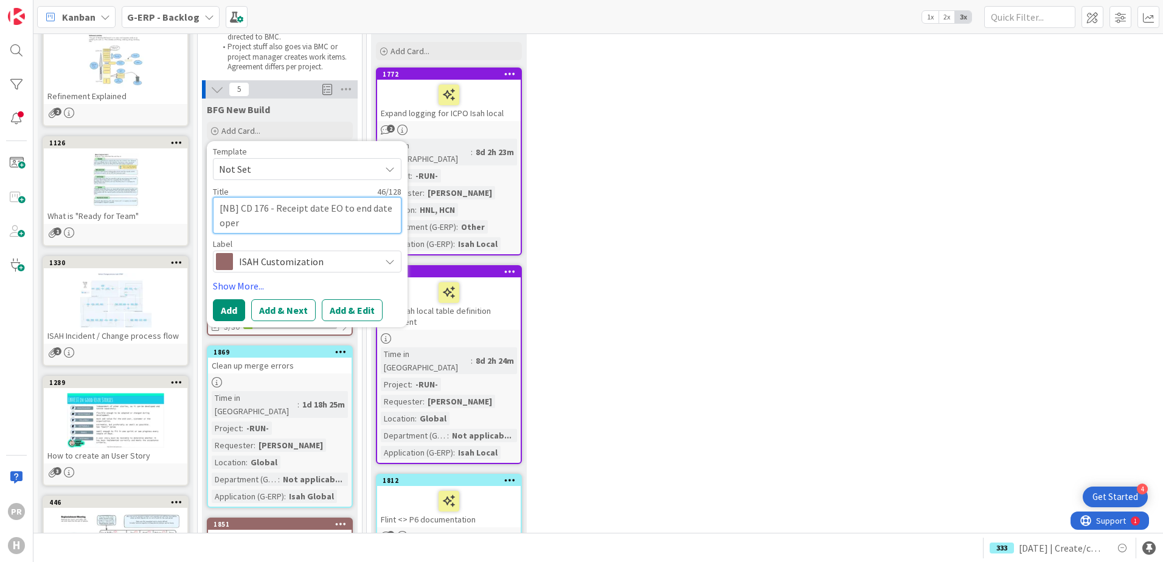
type textarea "[NB] CD 176 - Receipt date EO to end date opera"
type textarea "x"
type textarea "[NB] CD 176 - Receipt date EO to end date operat"
type textarea "x"
type textarea "[NB] CD 176 - Receipt date EO to end date operati"
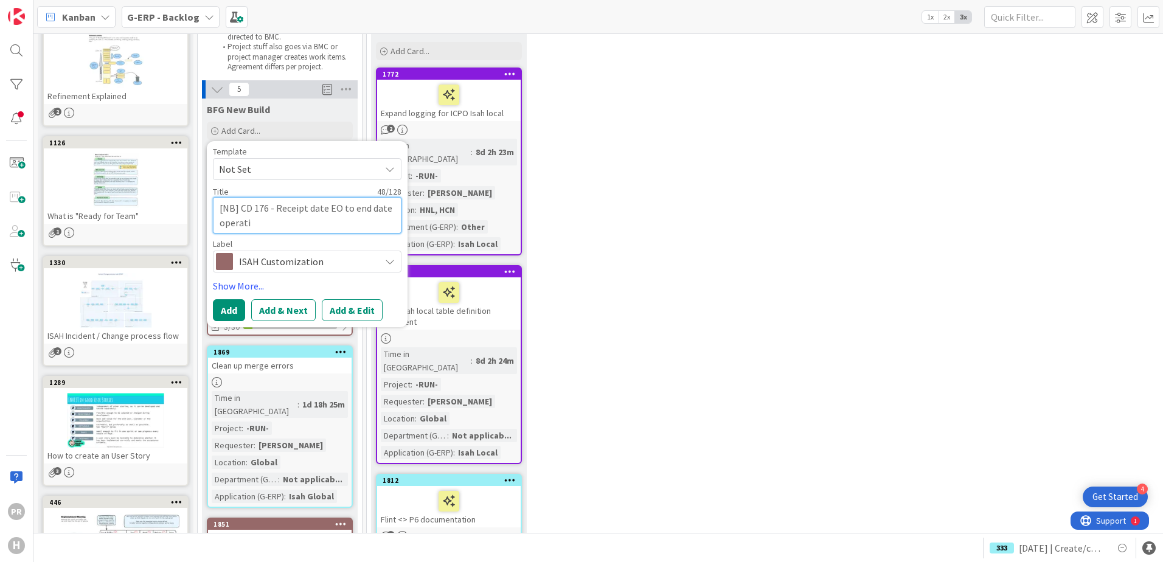
type textarea "x"
type textarea "[NB] CD 176 - Receipt date EO to end date operatio"
type textarea "x"
type textarea "[NB] CD 176 - Receipt date EO to end date operation"
click at [366, 310] on button "Add & Edit" at bounding box center [352, 310] width 61 height 22
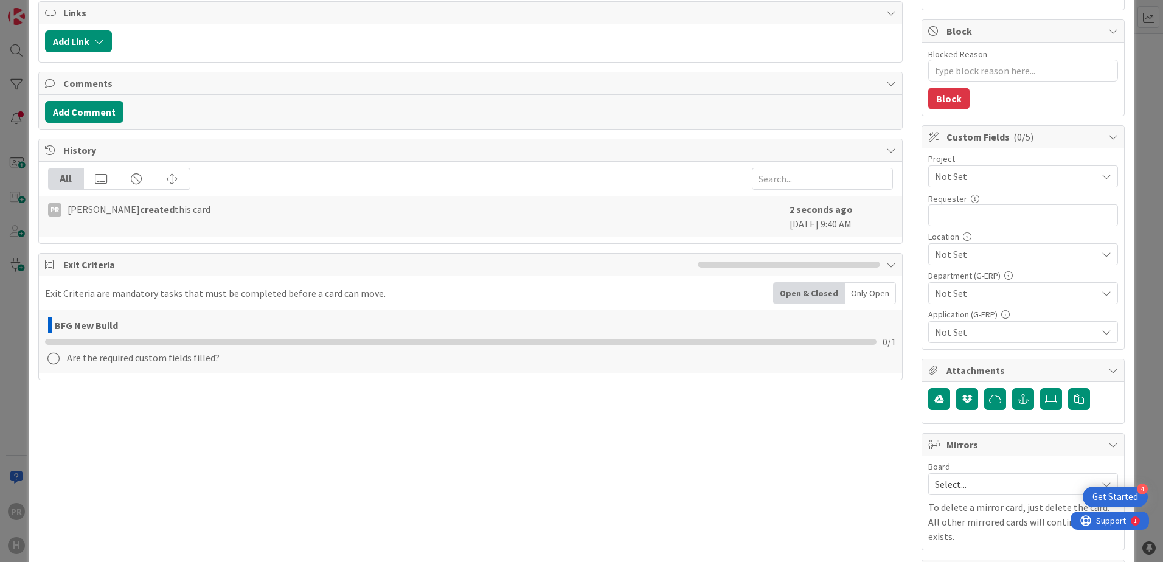
scroll to position [426, 0]
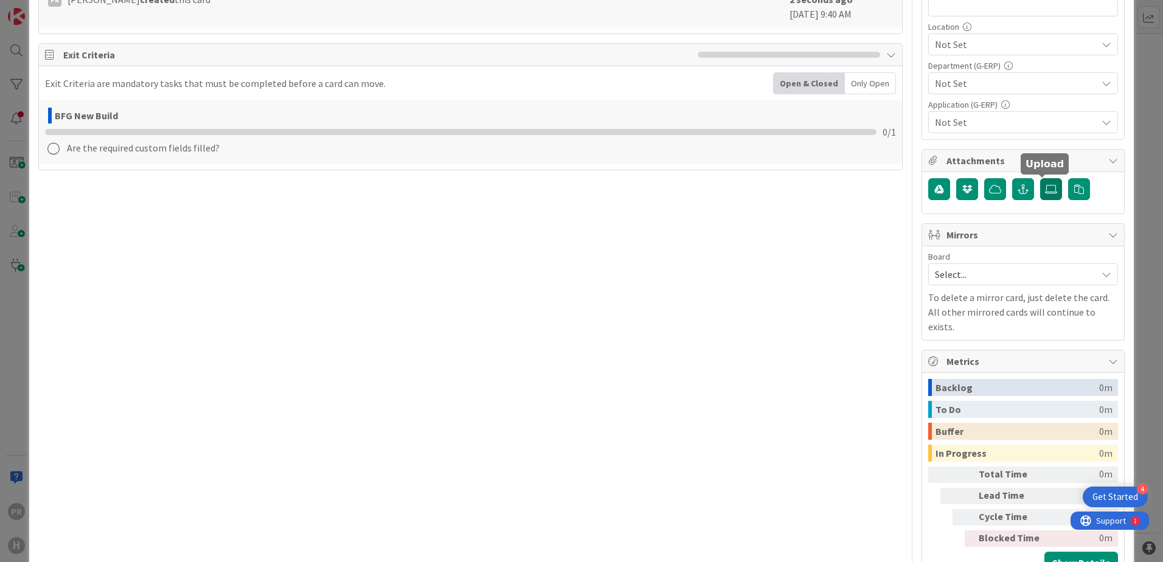
click at [929, 194] on label at bounding box center [1051, 189] width 22 height 22
click at [929, 178] on input "file" at bounding box center [1040, 178] width 0 height 0
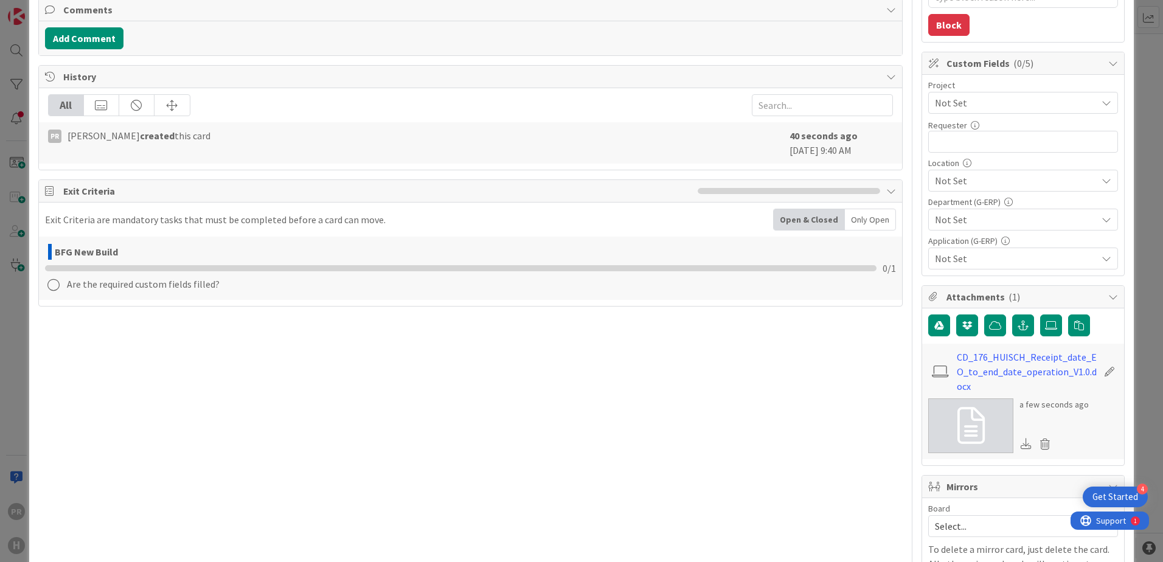
scroll to position [122, 0]
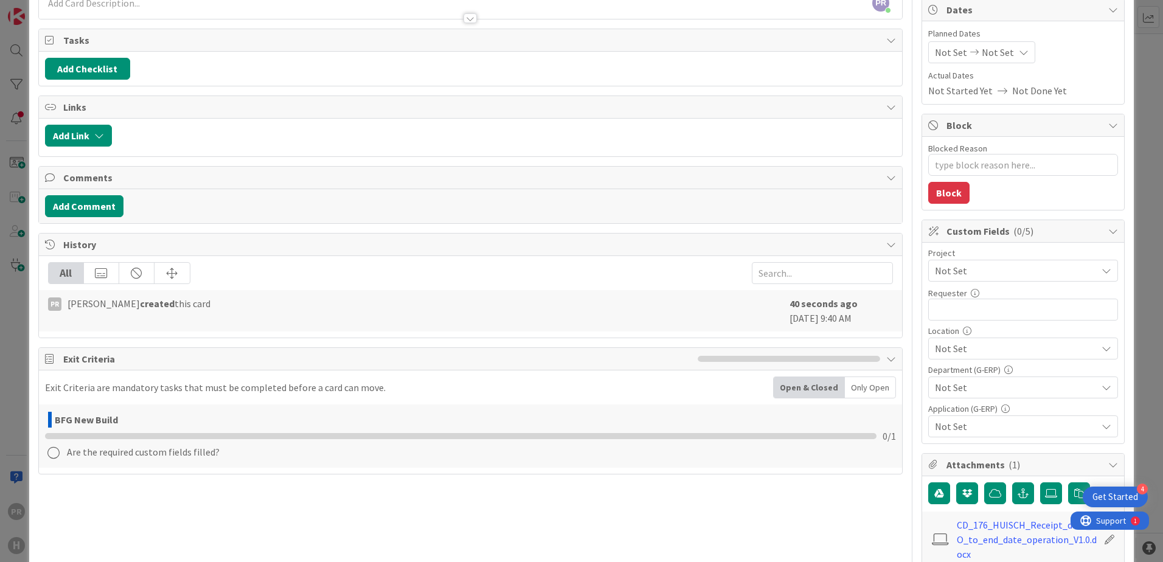
click at [929, 271] on span "Not Set" at bounding box center [1013, 270] width 156 height 17
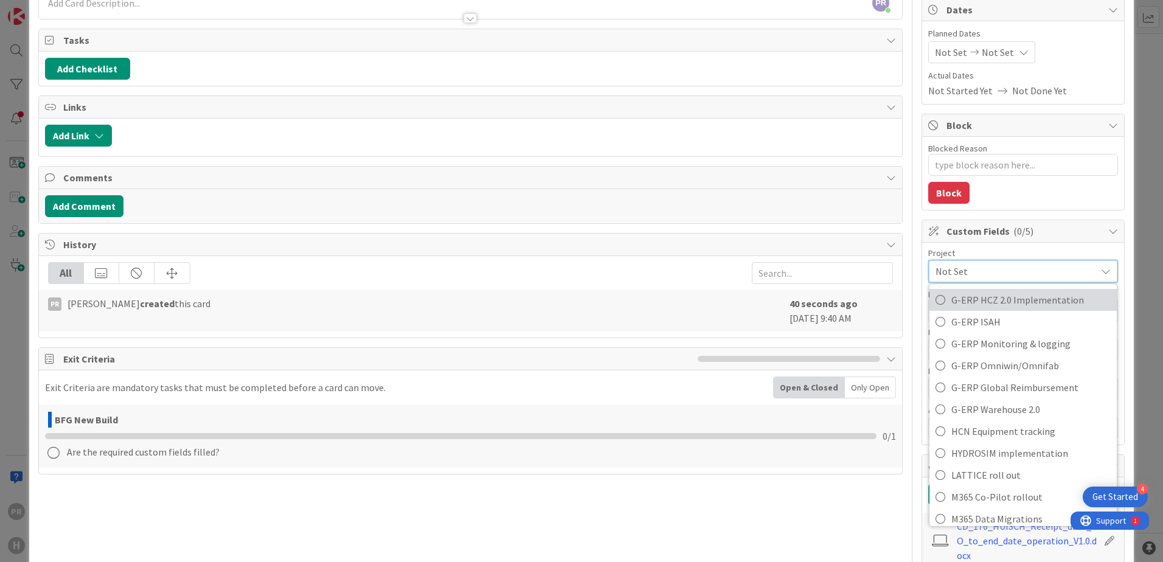
scroll to position [449, 0]
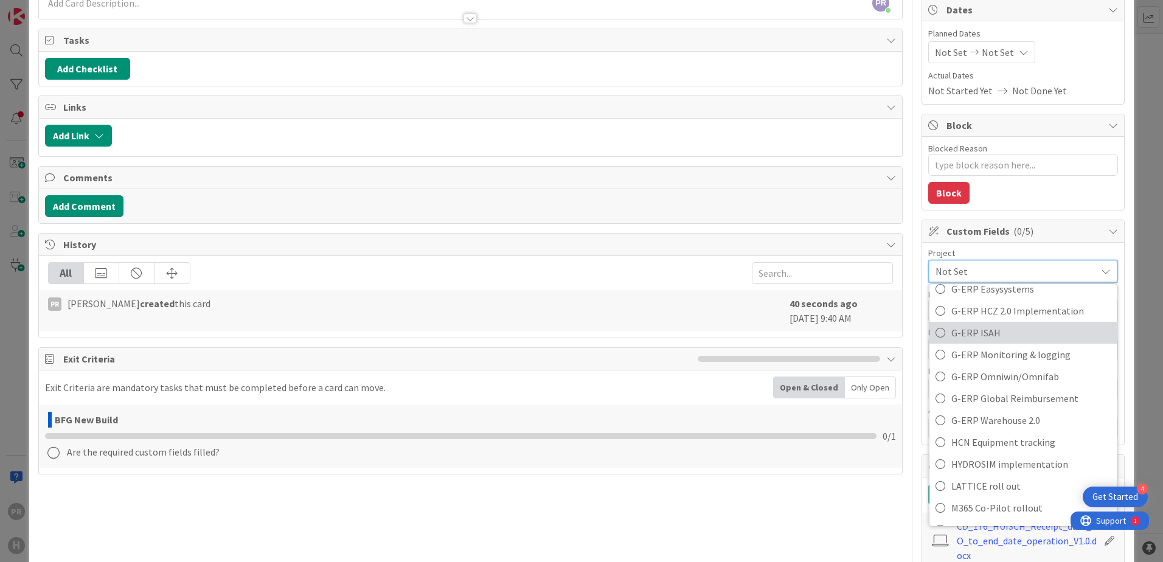
click at [929, 334] on span "G-ERP ISAH" at bounding box center [1031, 333] width 159 height 18
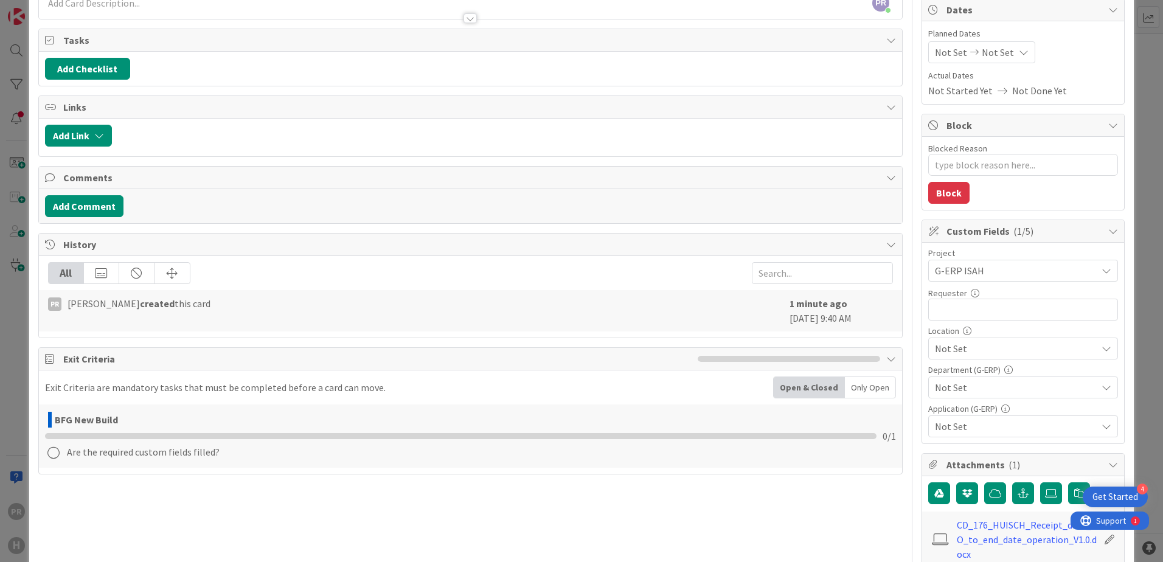
type textarea "x"
click at [929, 316] on input "text" at bounding box center [1024, 310] width 190 height 22
type input "[PERSON_NAME]"
type textarea "x"
type input "[PERSON_NAME]"
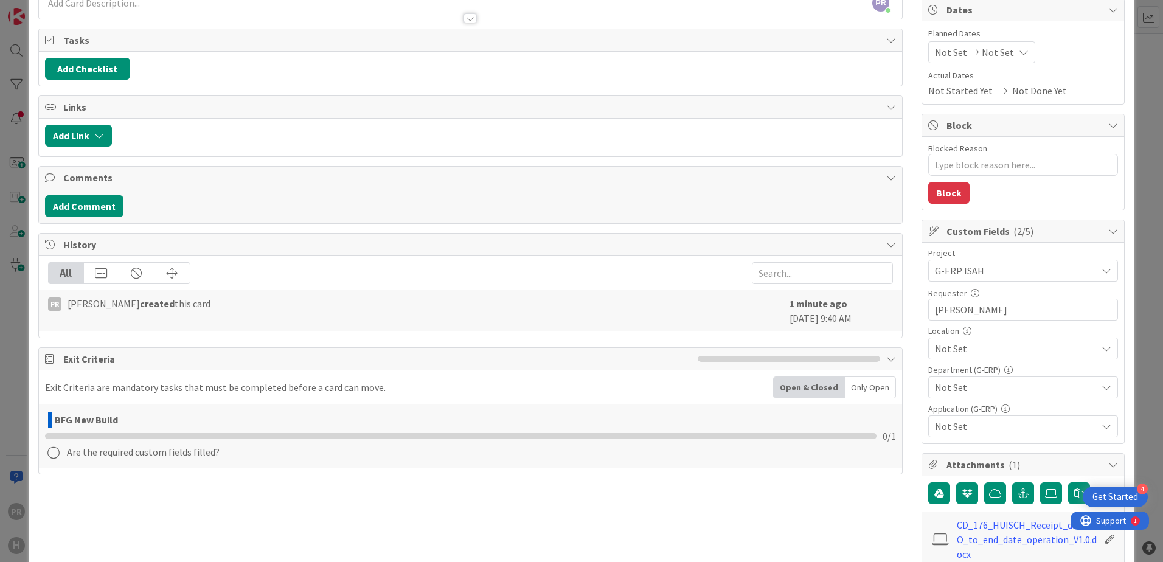
click at [929, 346] on span "Not Set" at bounding box center [1016, 348] width 162 height 15
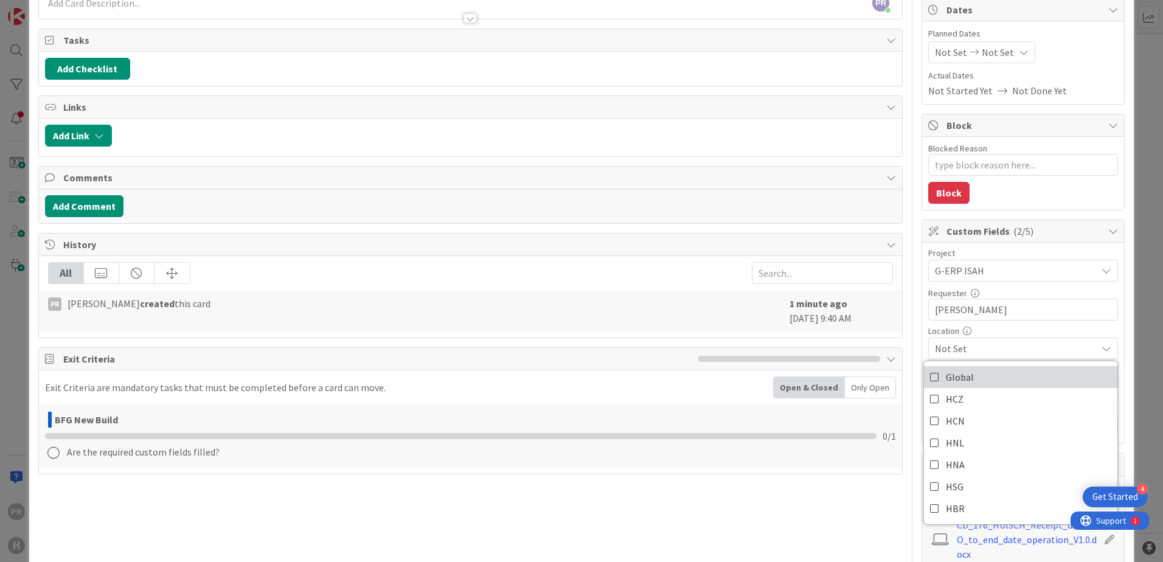
click at [929, 378] on icon at bounding box center [935, 377] width 10 height 18
click at [929, 340] on div "Global" at bounding box center [1024, 349] width 190 height 22
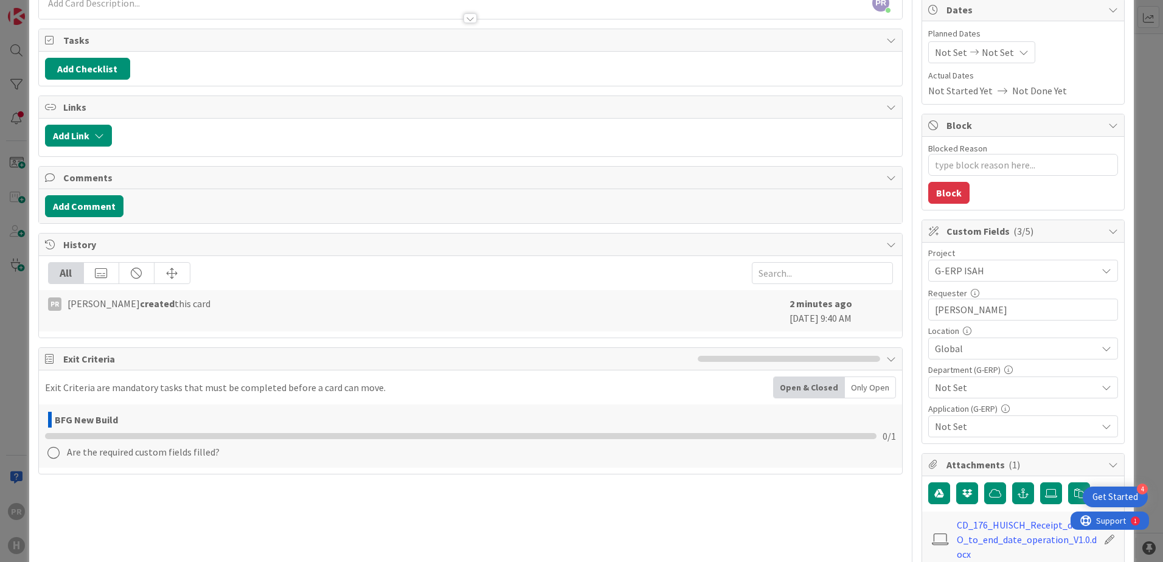
click at [929, 388] on span "Not Set" at bounding box center [1016, 387] width 162 height 15
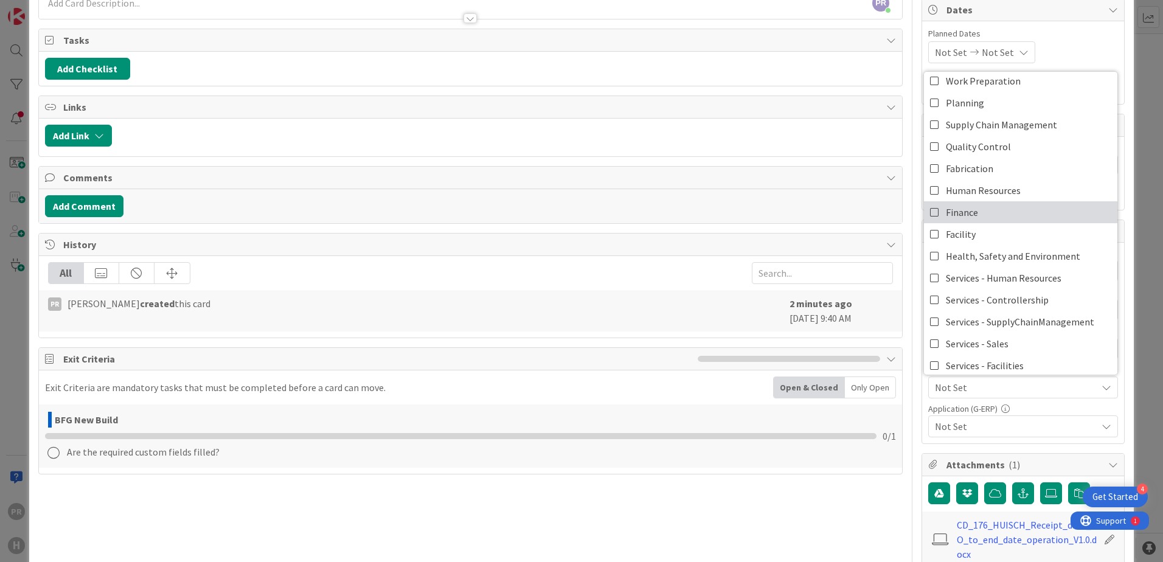
scroll to position [0, 0]
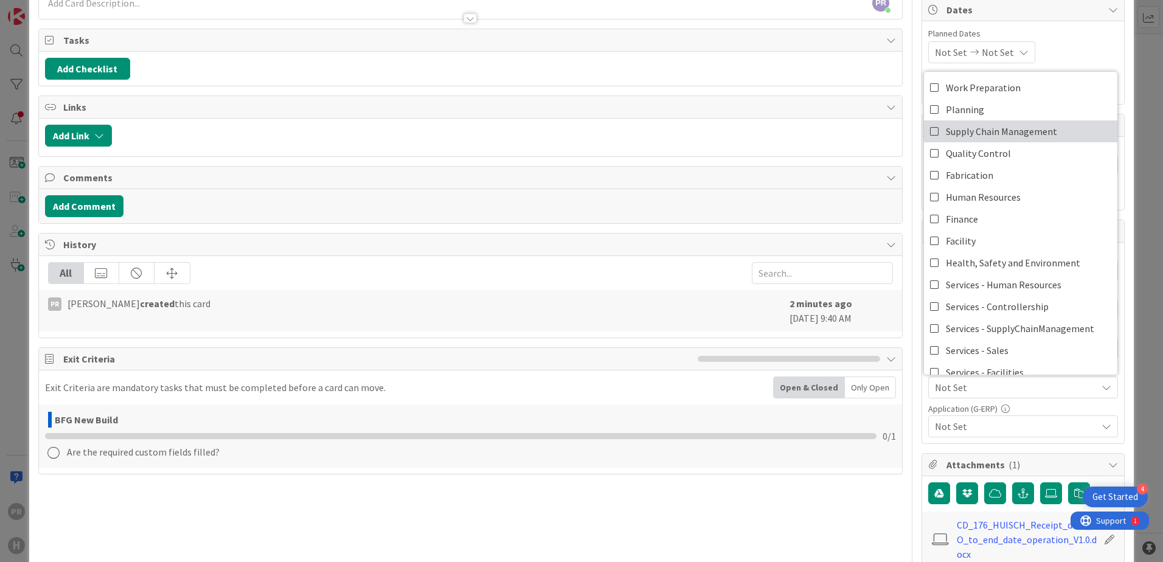
click at [929, 128] on span "Supply Chain Management" at bounding box center [1001, 131] width 111 height 18
click at [929, 57] on div "Planned Dates Not Set Not Set Actual Dates Not Started Yet Not Done Yet" at bounding box center [1023, 62] width 202 height 83
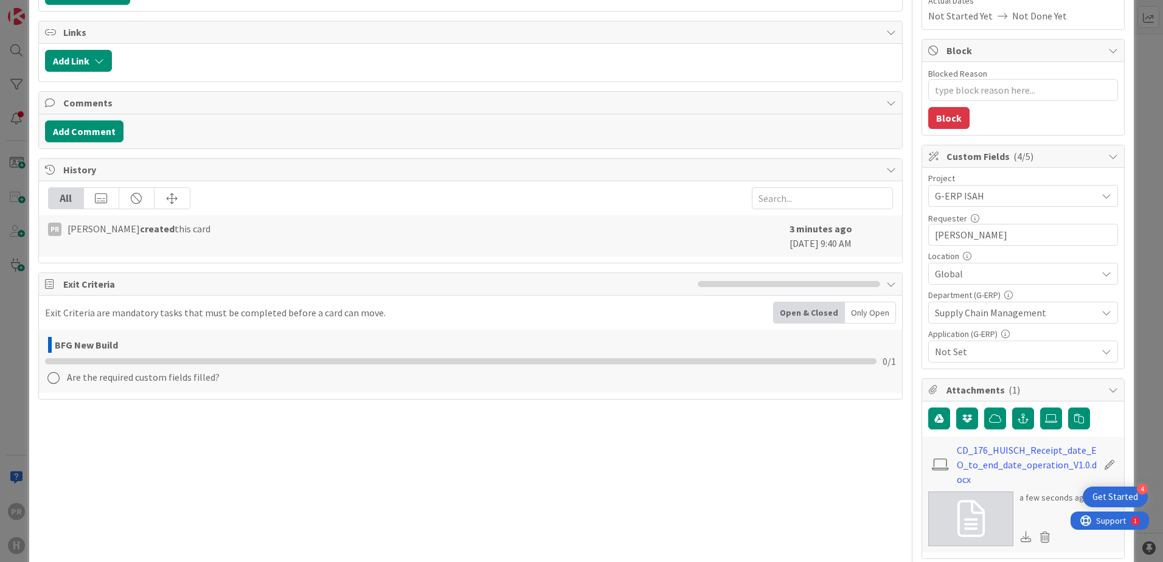
scroll to position [243, 0]
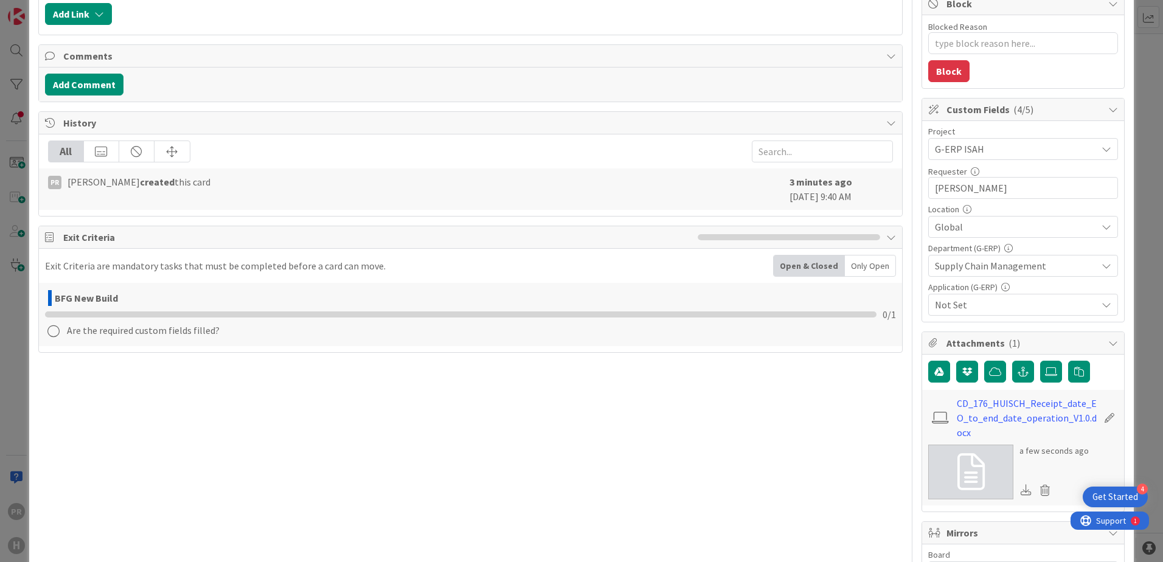
click at [929, 217] on div "Global" at bounding box center [1024, 227] width 190 height 22
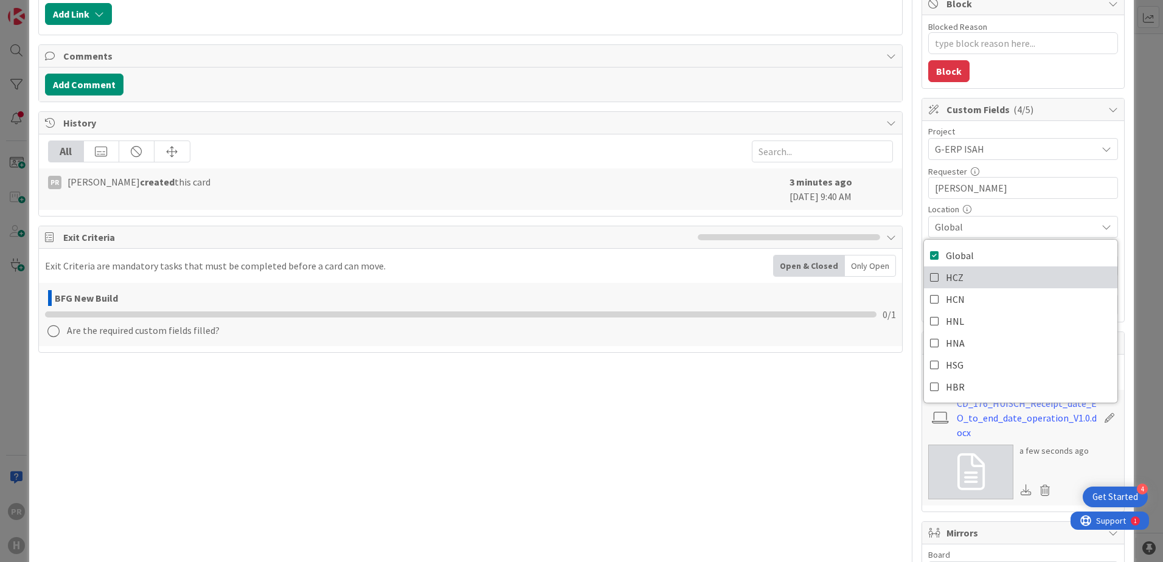
click at [929, 283] on span "HCZ" at bounding box center [955, 277] width 18 height 18
click at [929, 226] on span "Global, HCZ" at bounding box center [1016, 227] width 162 height 15
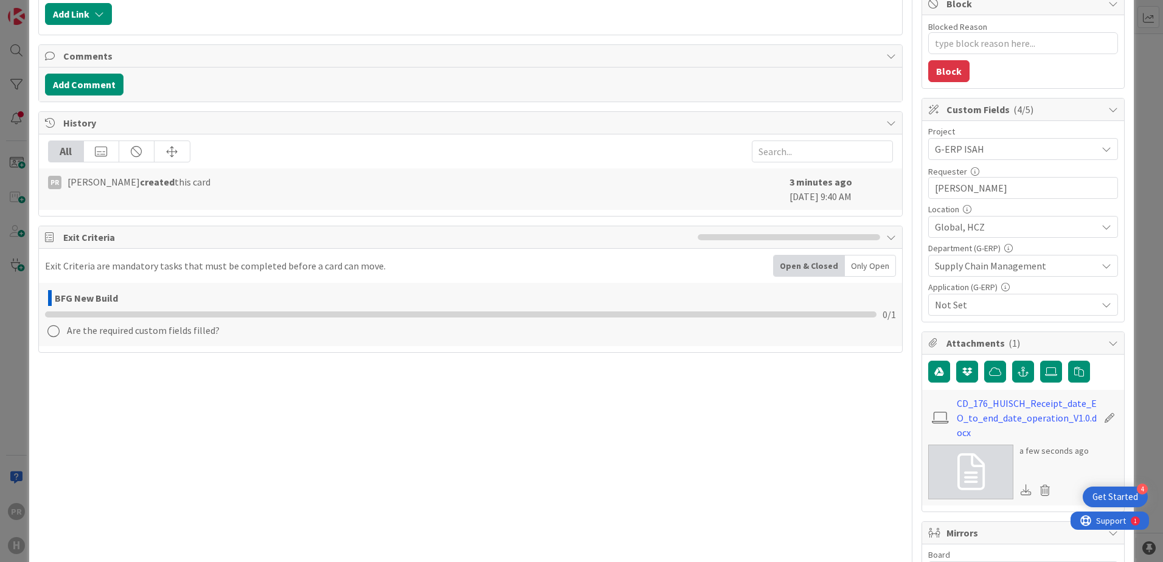
click at [929, 308] on span "Not Set" at bounding box center [1016, 305] width 162 height 15
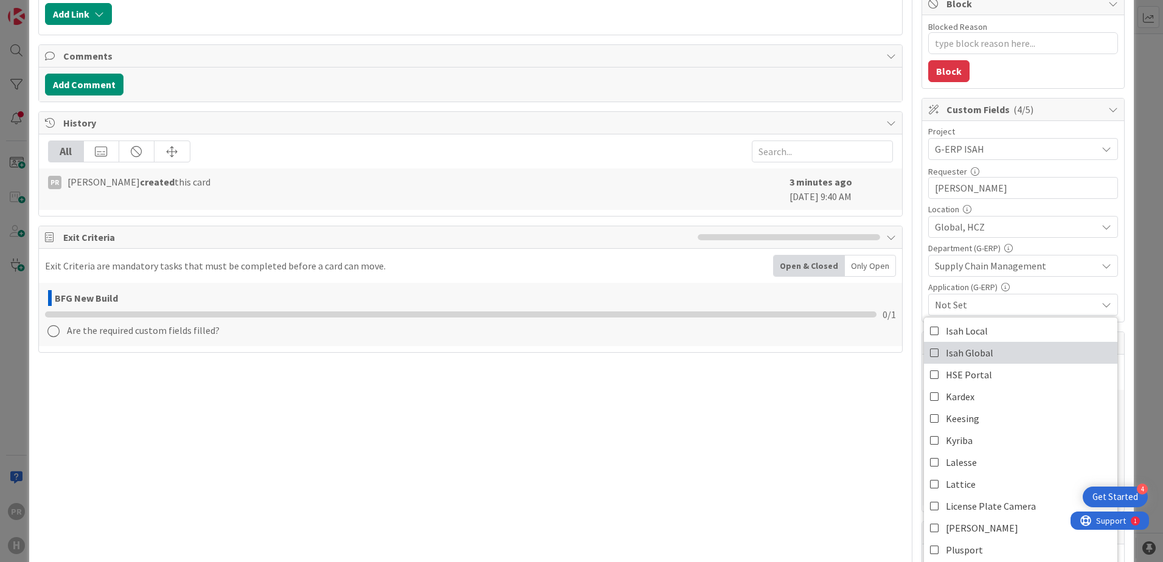
click at [929, 356] on span "Isah Global" at bounding box center [969, 353] width 47 height 18
click at [929, 298] on span "Isah Global" at bounding box center [1016, 305] width 162 height 15
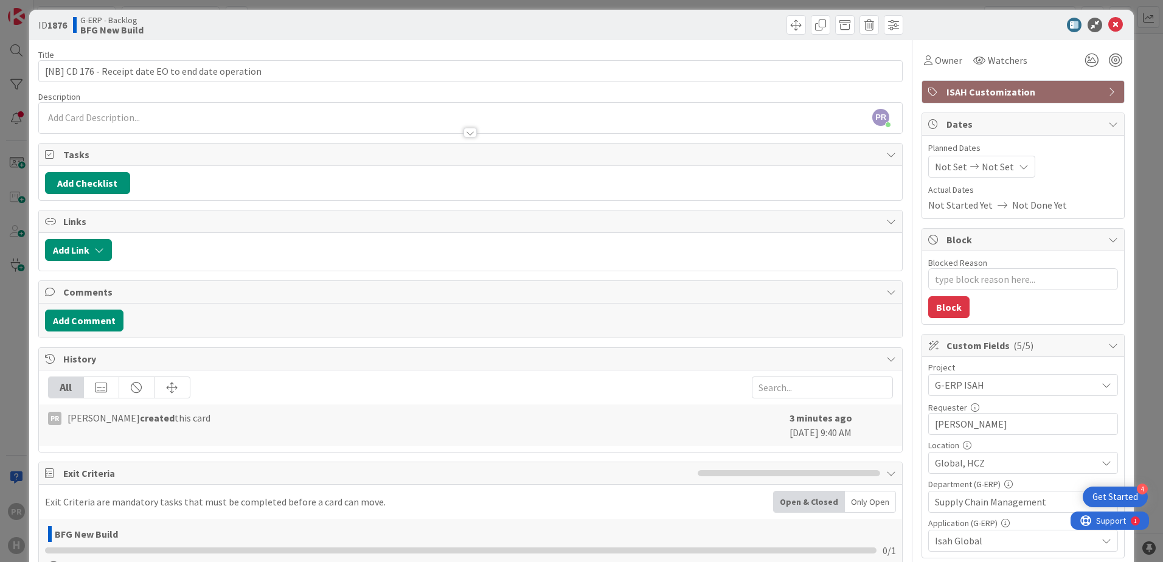
scroll to position [0, 0]
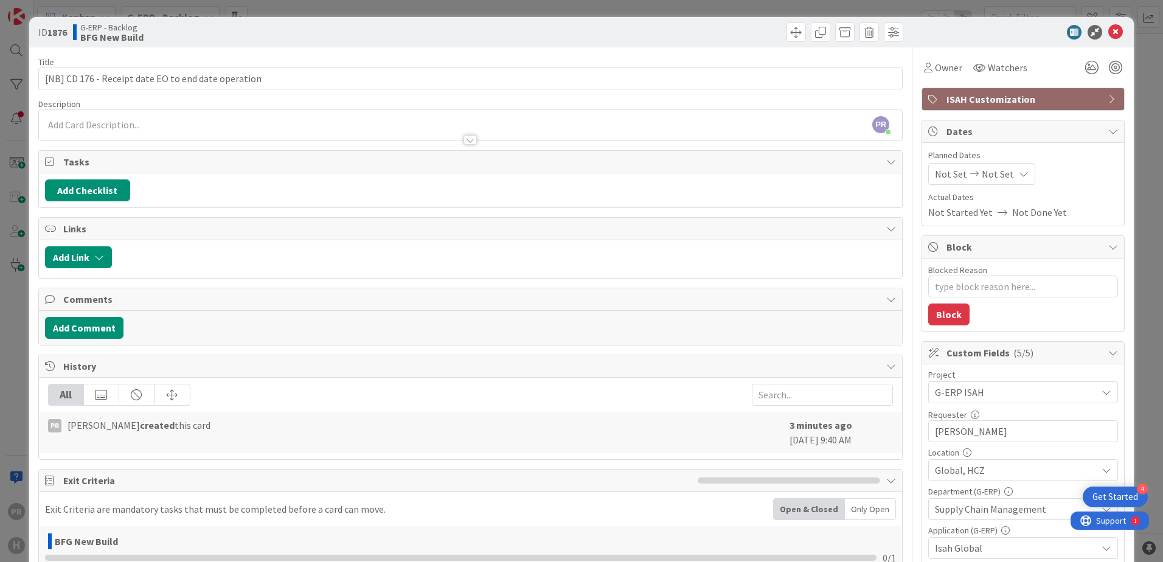
click at [128, 122] on div "PR Parveen Rana joined 3 m ago" at bounding box center [470, 125] width 863 height 30
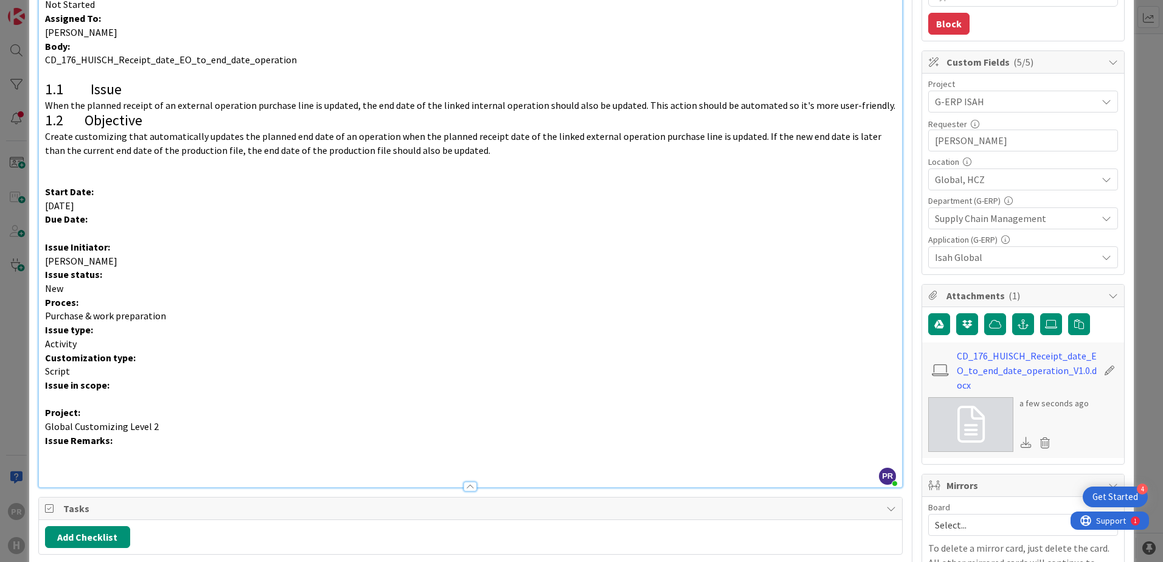
scroll to position [304, 0]
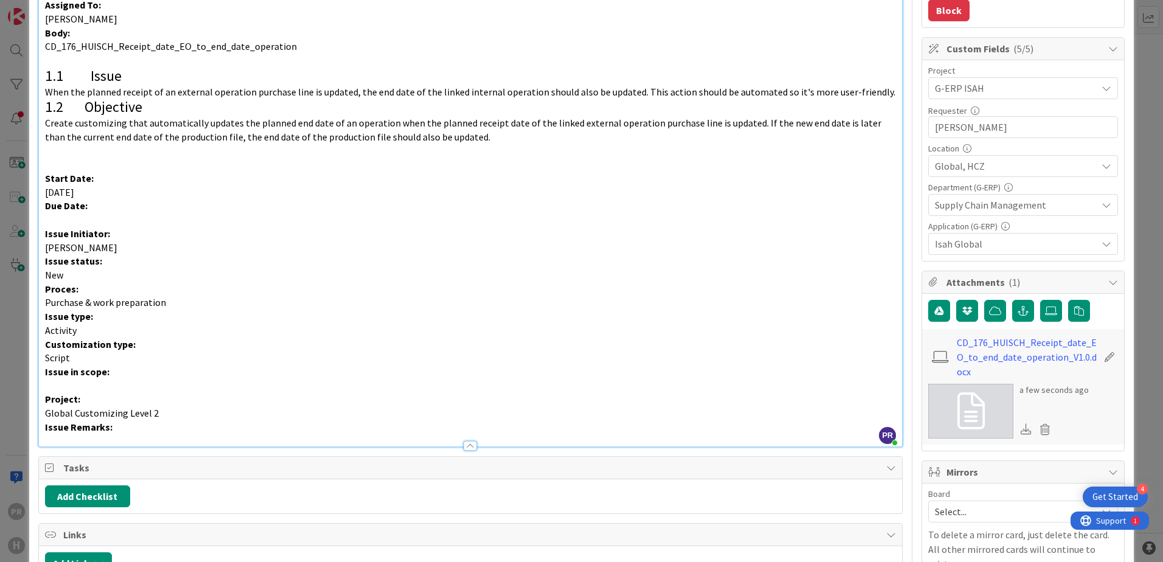
type textarea "x"
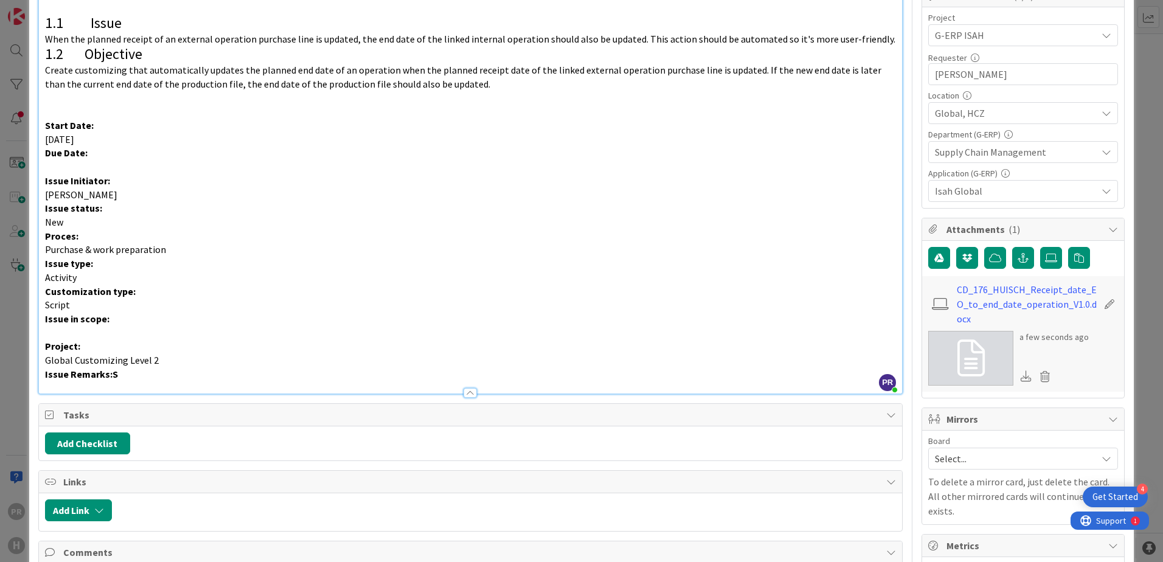
scroll to position [426, 0]
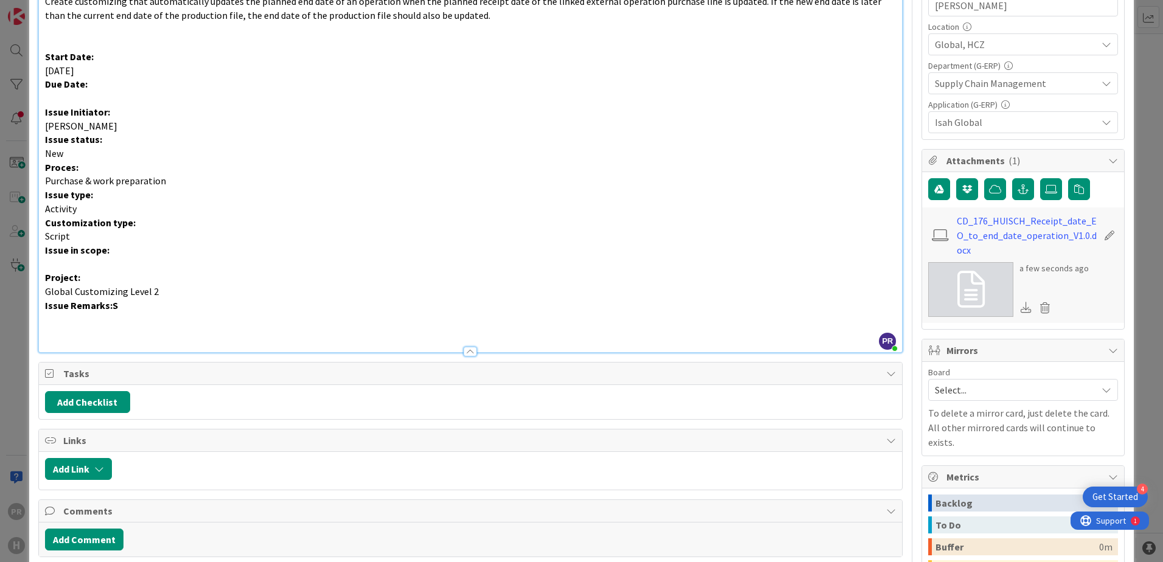
click at [140, 303] on p "Issue Remarks:S" at bounding box center [470, 306] width 851 height 14
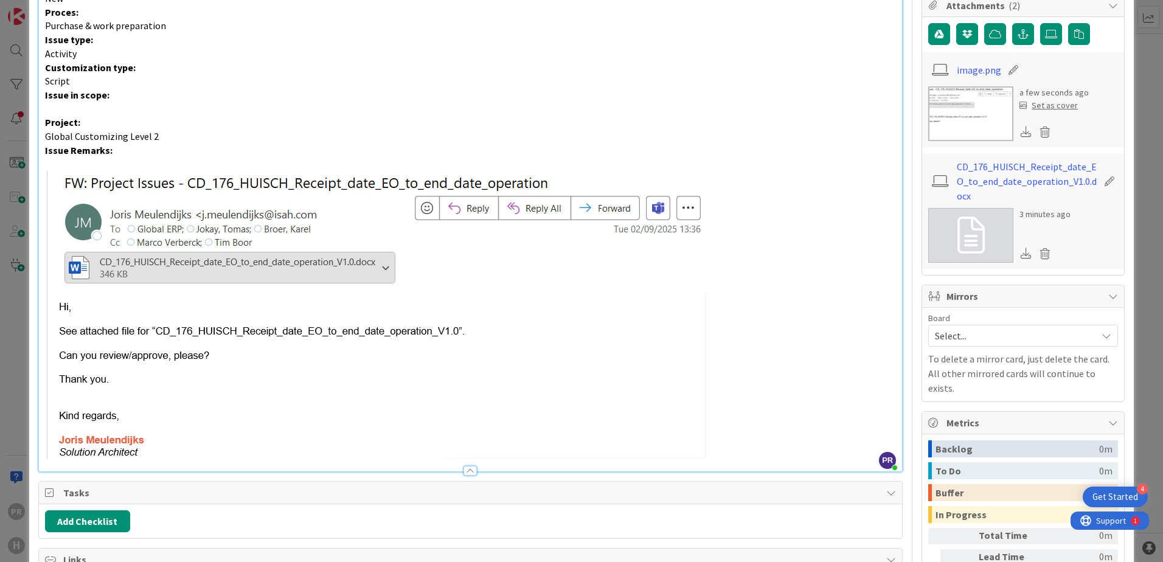
scroll to position [487, 0]
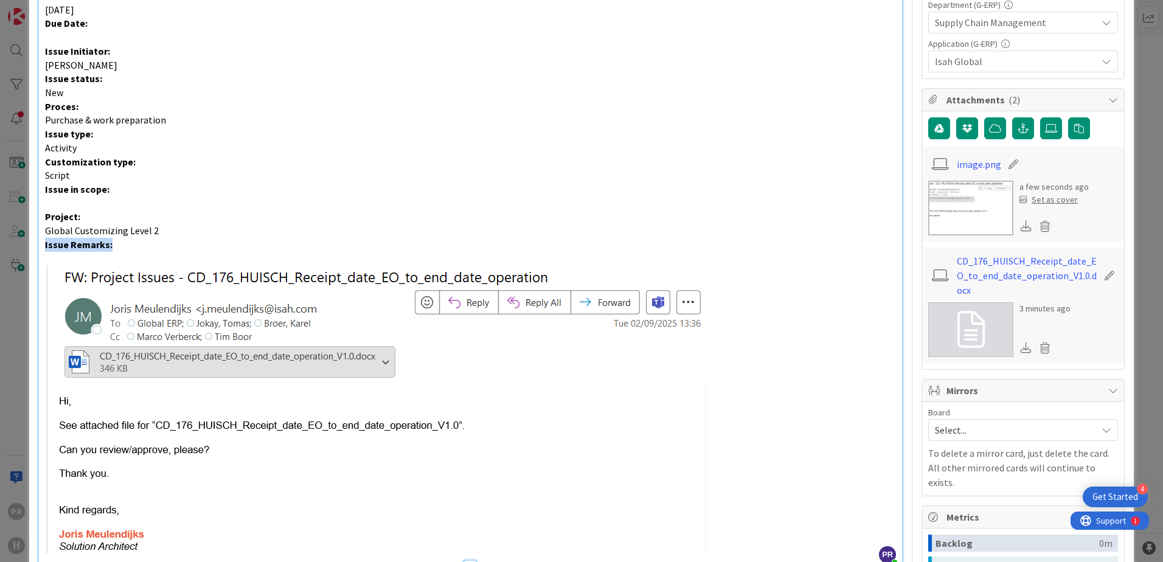
drag, startPoint x: 126, startPoint y: 251, endPoint x: 38, endPoint y: 240, distance: 88.8
click at [38, 240] on div "PR Parveen Rana joined 4 m ago Joris Meulendijks 27-8-2025 Subject: CD_176_HUIS…" at bounding box center [470, 95] width 865 height 944
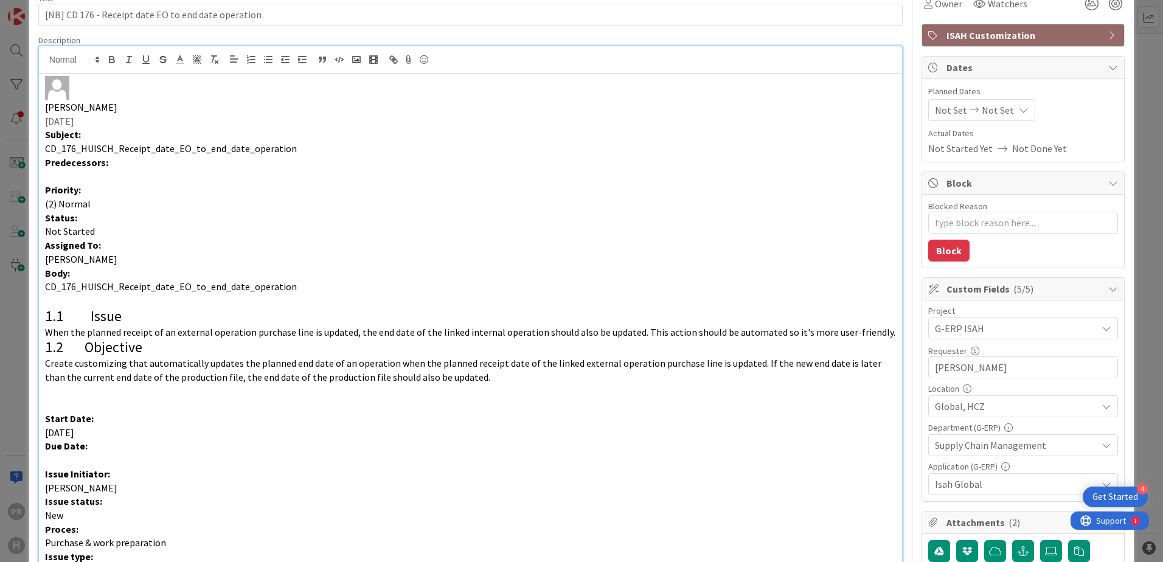
scroll to position [0, 0]
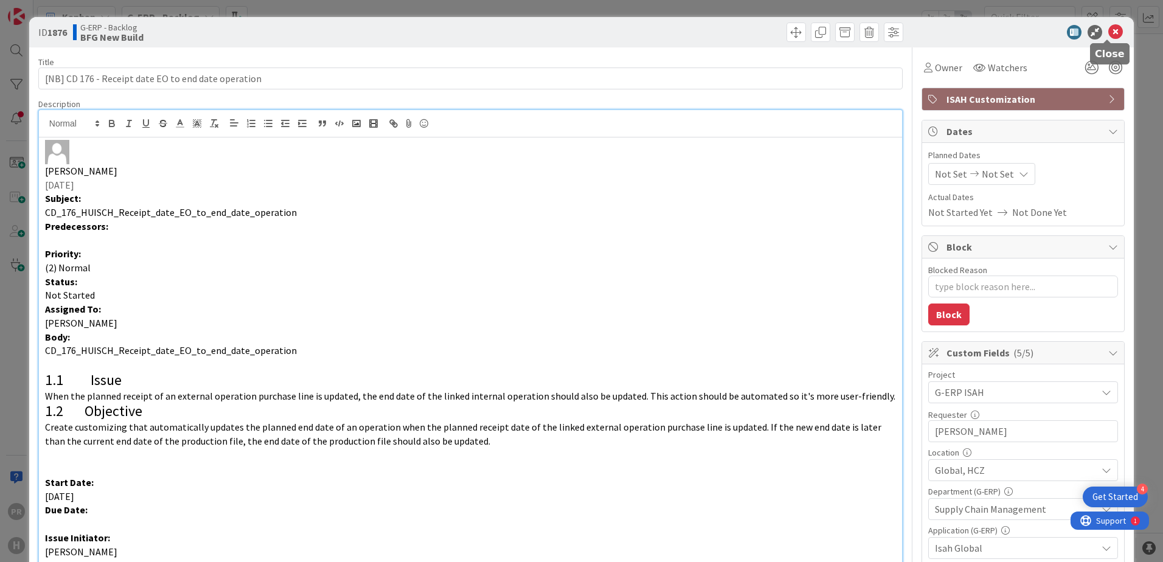
click at [929, 32] on icon at bounding box center [1116, 32] width 15 height 15
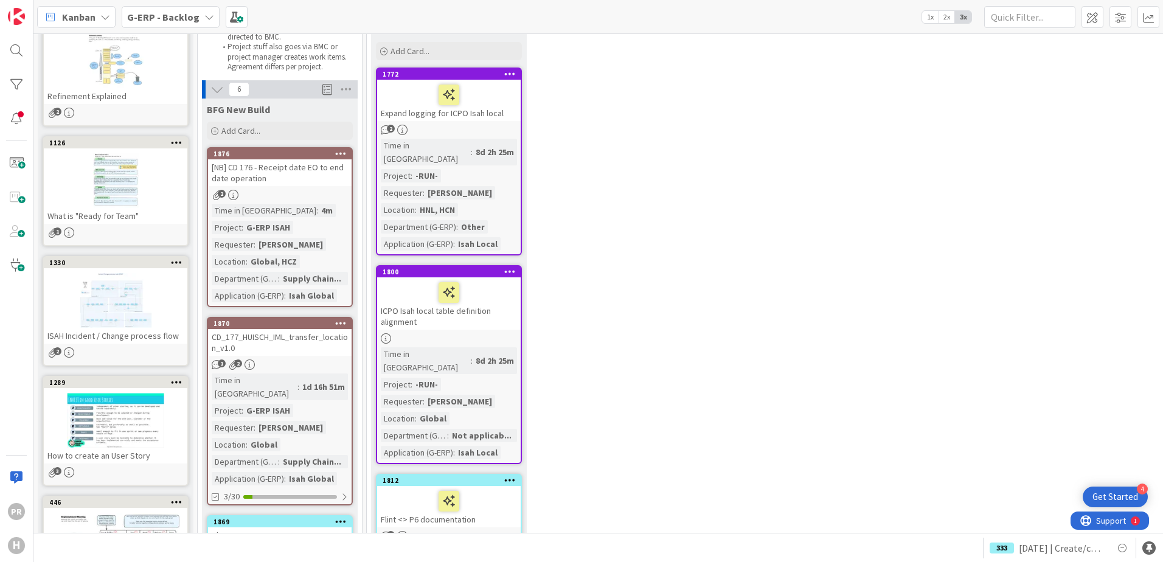
click at [301, 183] on div "[NB] CD 176 - Receipt date EO to end date operation" at bounding box center [280, 172] width 144 height 27
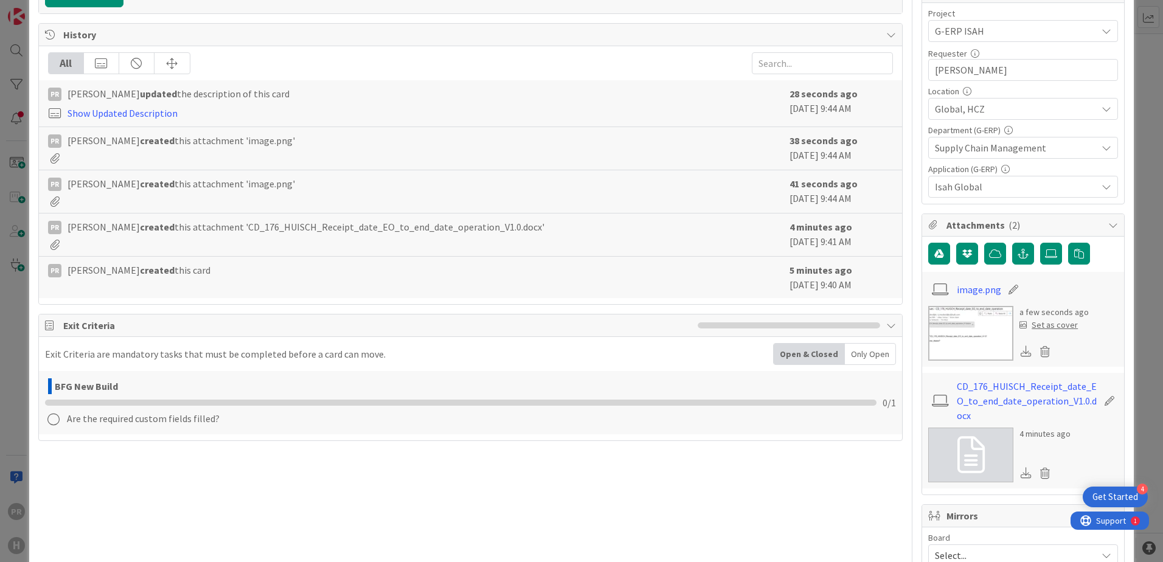
scroll to position [365, 0]
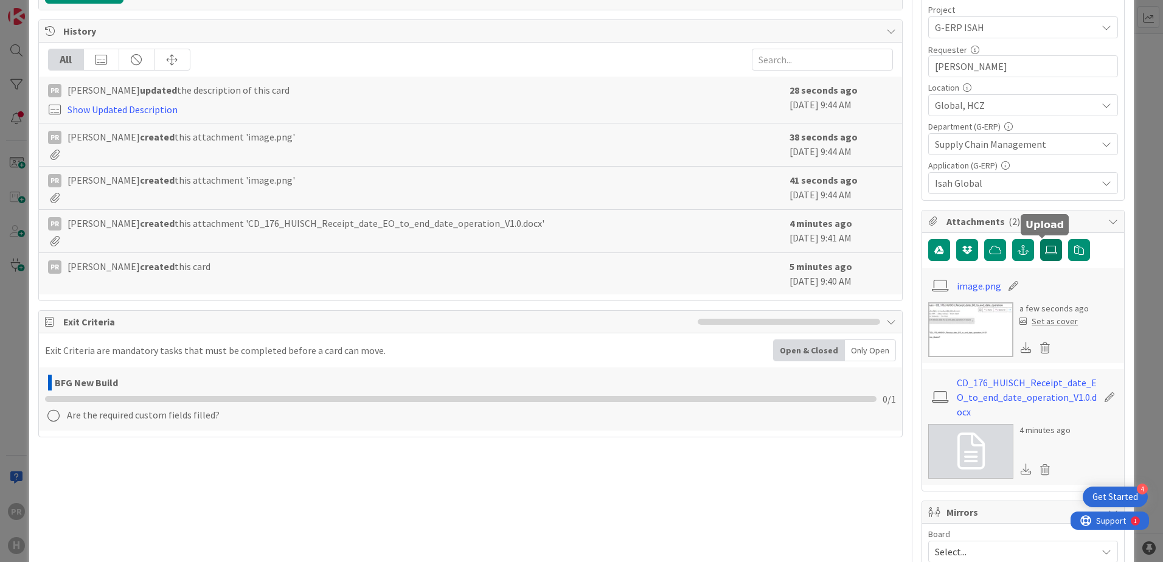
click at [929, 258] on label at bounding box center [1051, 250] width 22 height 22
click at [929, 239] on input "file" at bounding box center [1040, 239] width 0 height 0
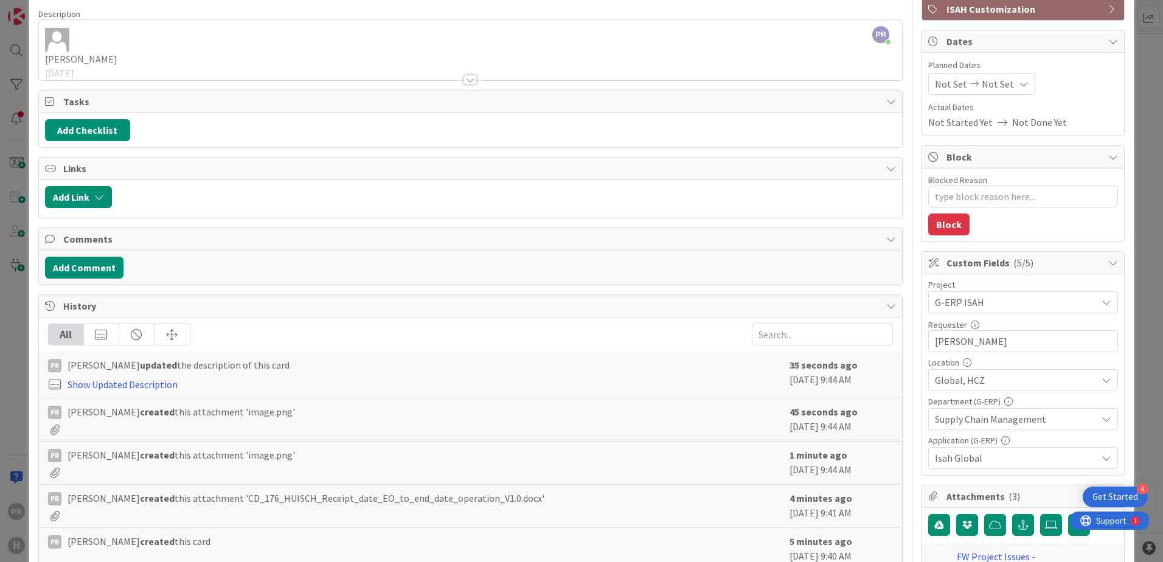
scroll to position [0, 0]
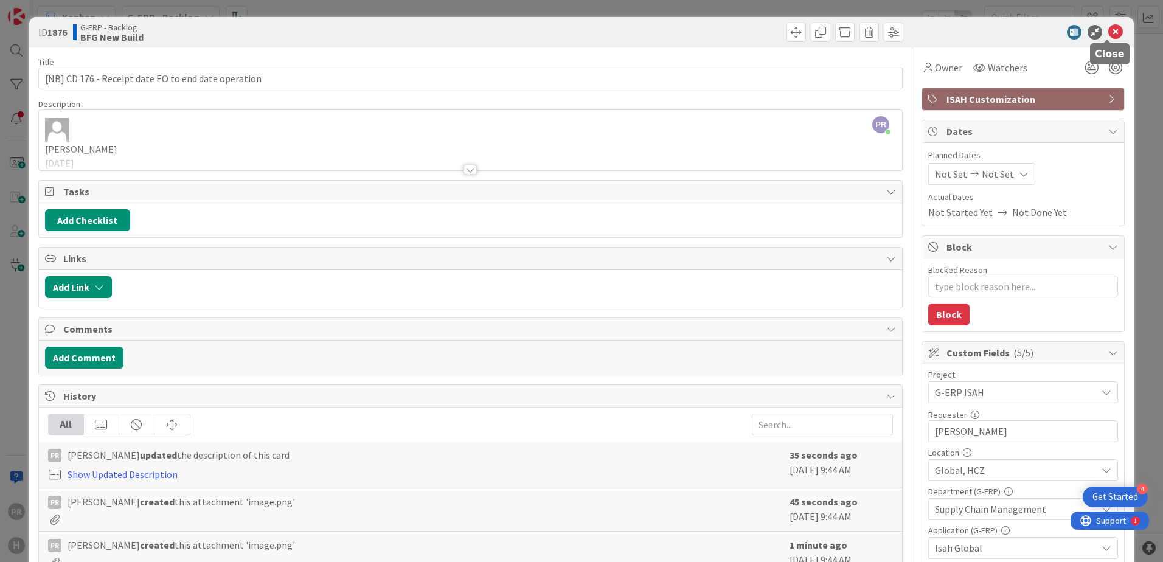
click at [929, 32] on icon at bounding box center [1116, 32] width 15 height 15
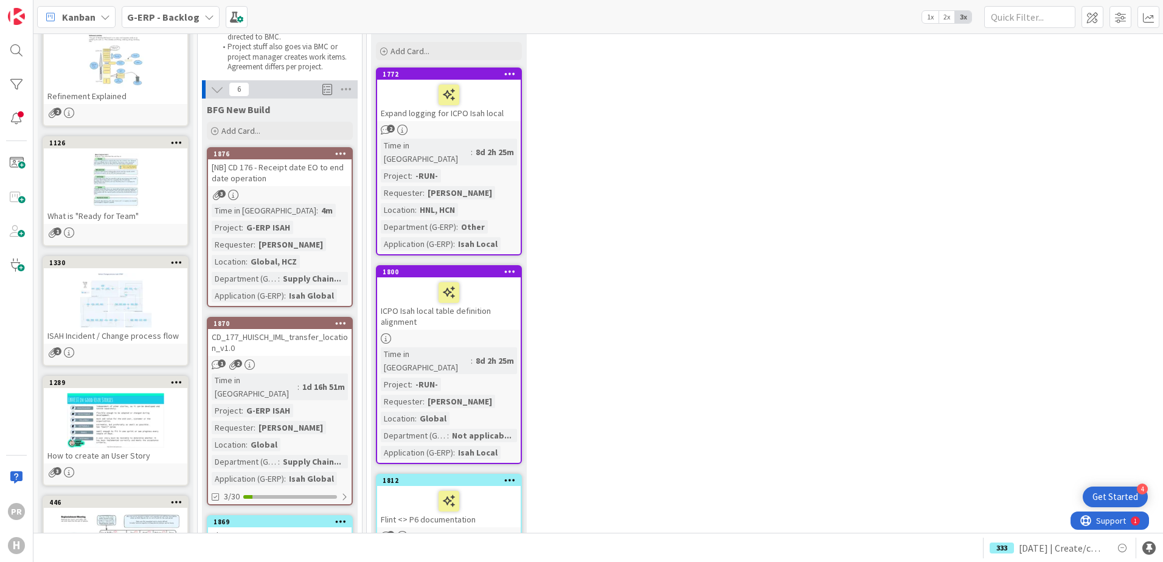
click at [310, 172] on div "[NB] CD 176 - Receipt date EO to end date operation" at bounding box center [280, 172] width 144 height 27
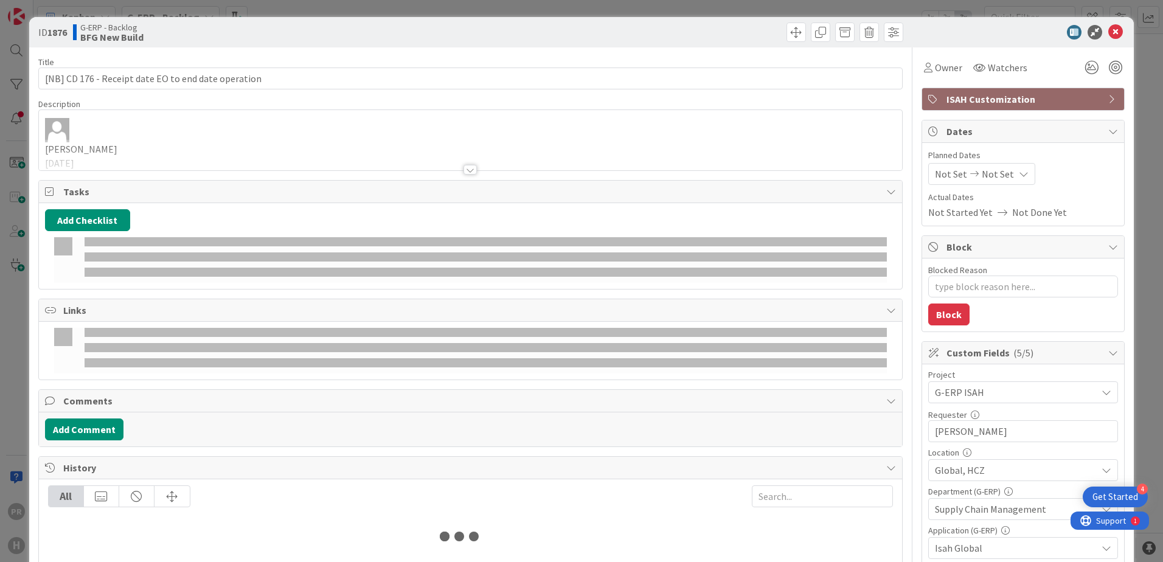
type textarea "x"
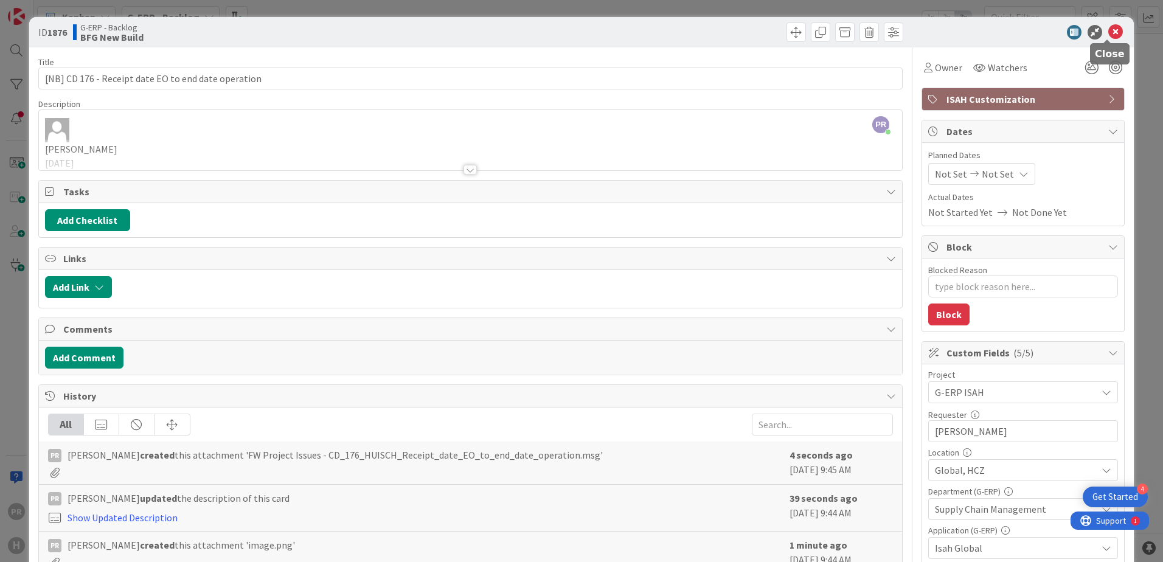
click at [929, 30] on icon at bounding box center [1116, 32] width 15 height 15
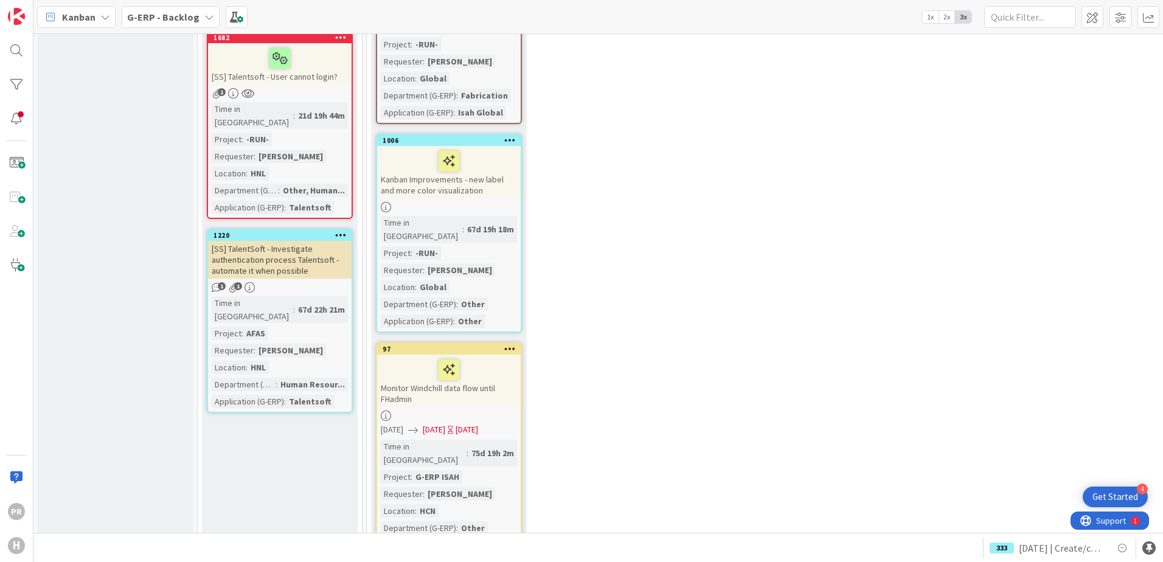
scroll to position [1886, 0]
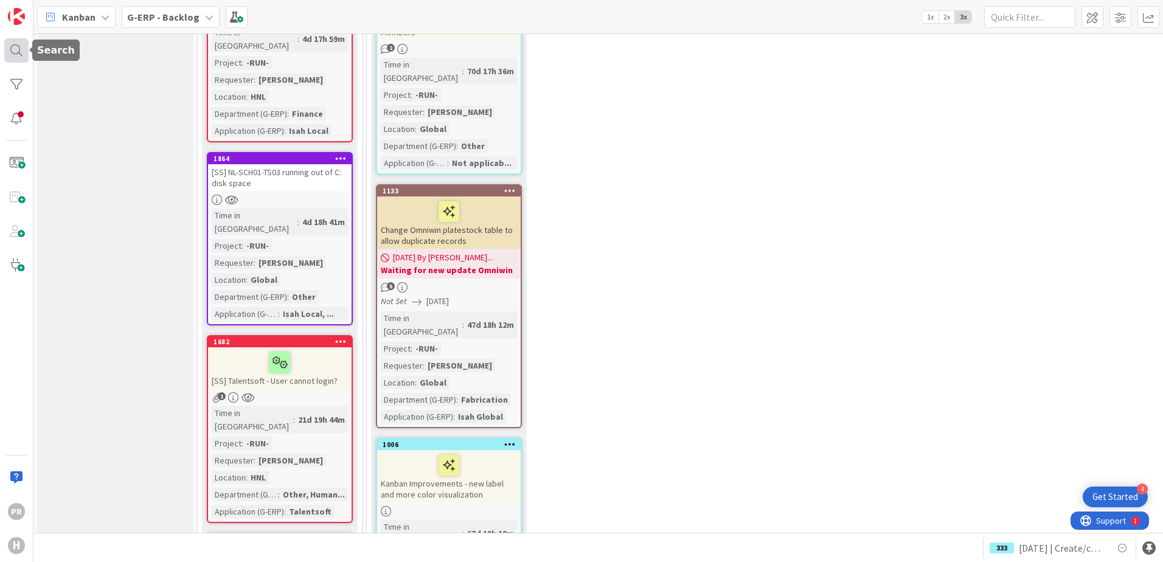
drag, startPoint x: 21, startPoint y: 46, endPoint x: 62, endPoint y: 52, distance: 41.2
click at [21, 46] on div at bounding box center [16, 50] width 24 height 24
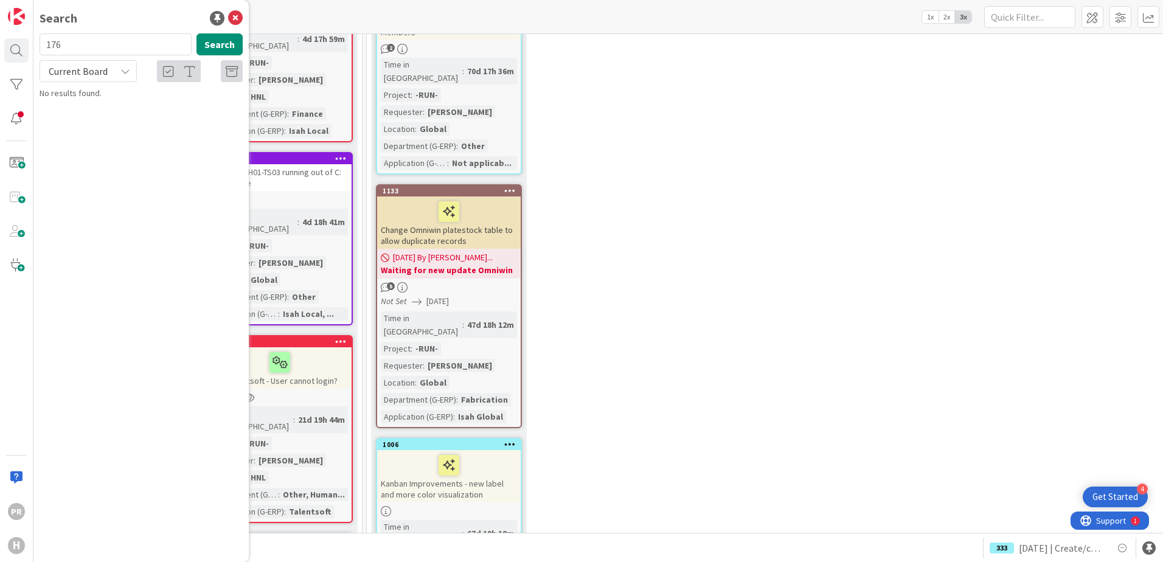
click at [97, 69] on span "Current Board" at bounding box center [78, 71] width 59 height 12
drag, startPoint x: 97, startPoint y: 70, endPoint x: 78, endPoint y: 120, distance: 53.7
click at [78, 120] on span "All Boards" at bounding box center [109, 122] width 127 height 18
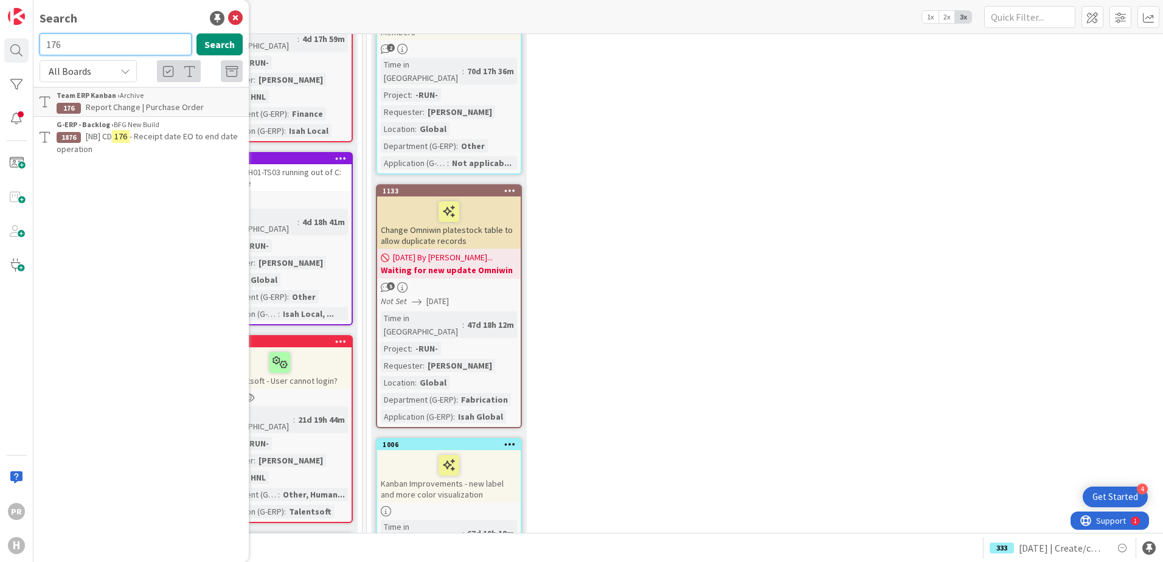
drag, startPoint x: 70, startPoint y: 46, endPoint x: 29, endPoint y: 46, distance: 41.4
click at [29, 46] on div "PR H Search 176 Search All Boards Current Board All Boards Team ERP Kanban › Ar…" at bounding box center [16, 281] width 33 height 562
type input "1844"
click at [237, 50] on button "Search" at bounding box center [220, 44] width 46 height 22
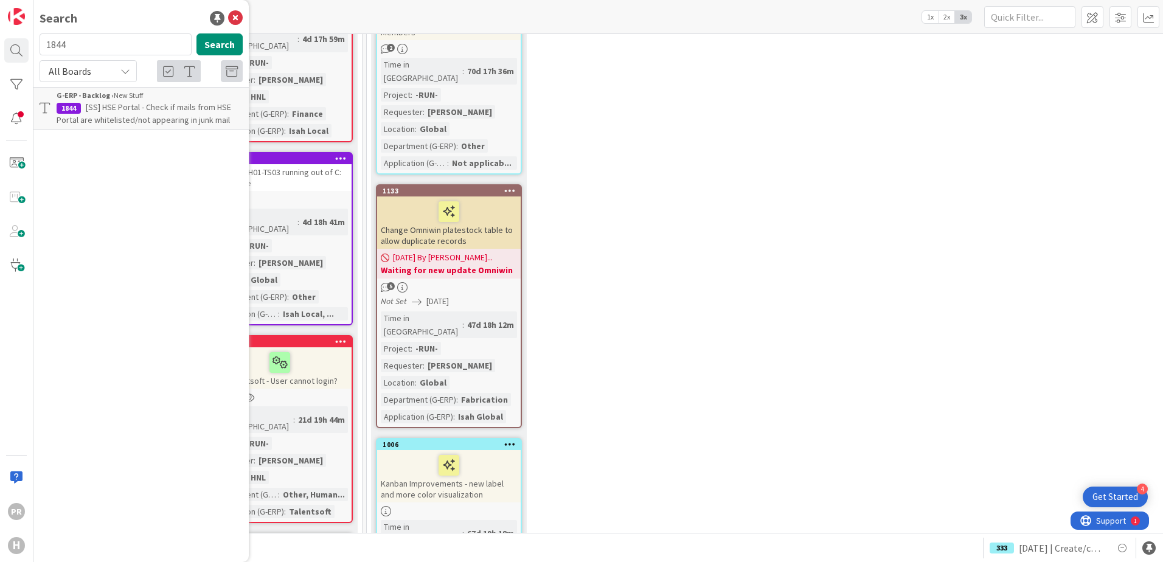
click at [162, 118] on span "[SS] HSE Portal - Check if mails from HSE Portal are whitelisted/not appearing …" at bounding box center [144, 114] width 175 height 24
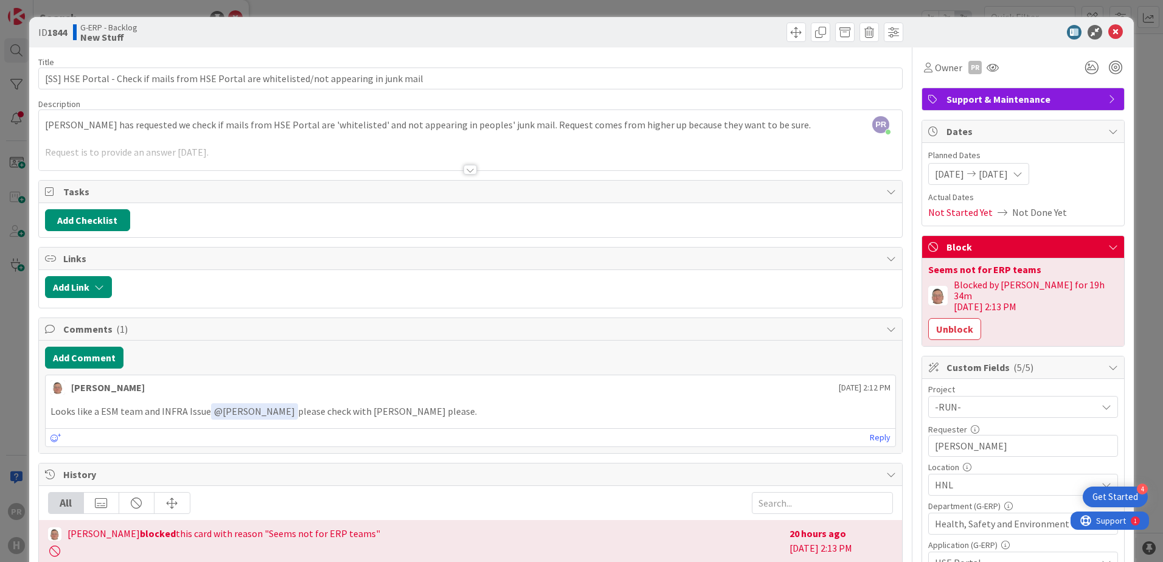
click at [464, 168] on div at bounding box center [470, 170] width 13 height 10
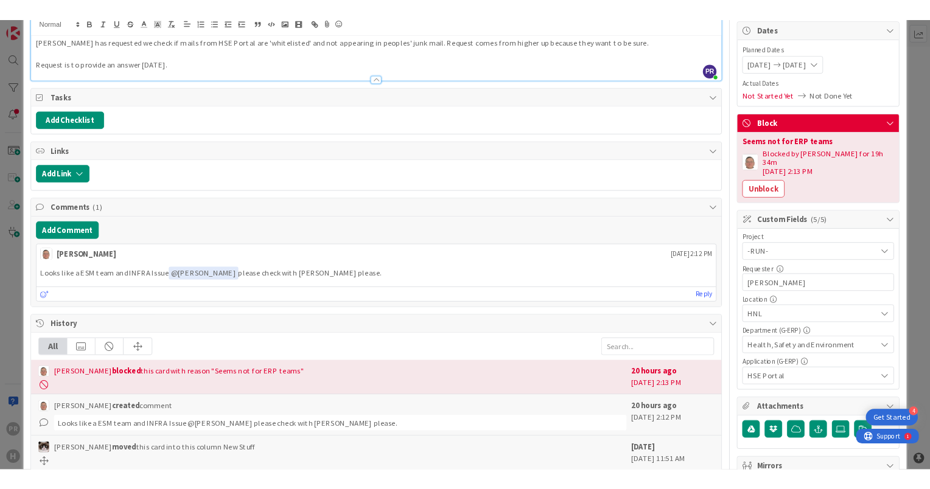
scroll to position [122, 0]
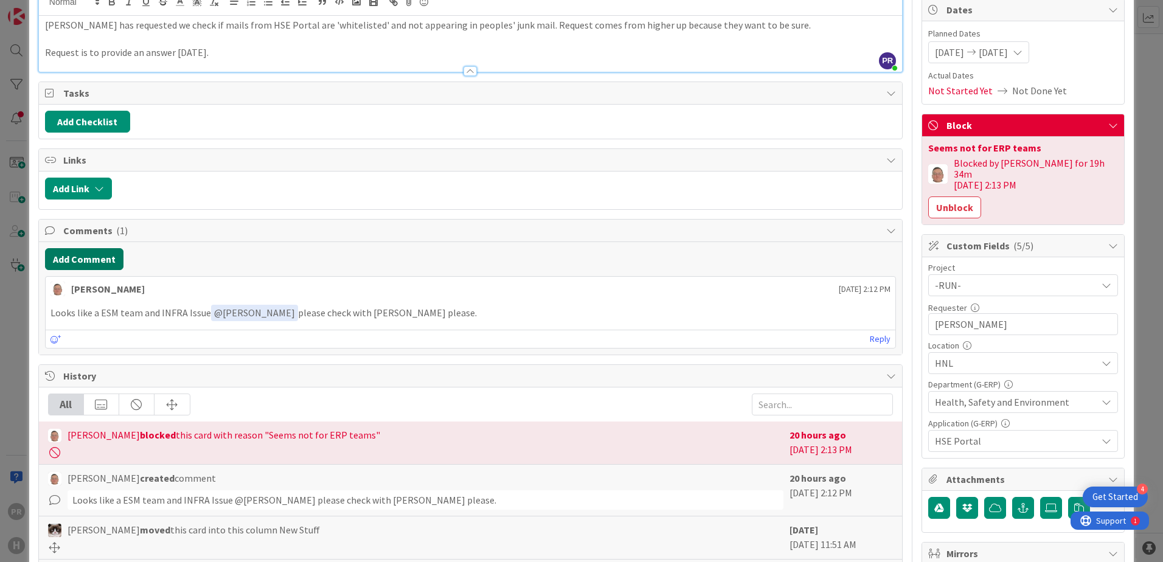
click at [77, 263] on button "Add Comment" at bounding box center [84, 259] width 78 height 22
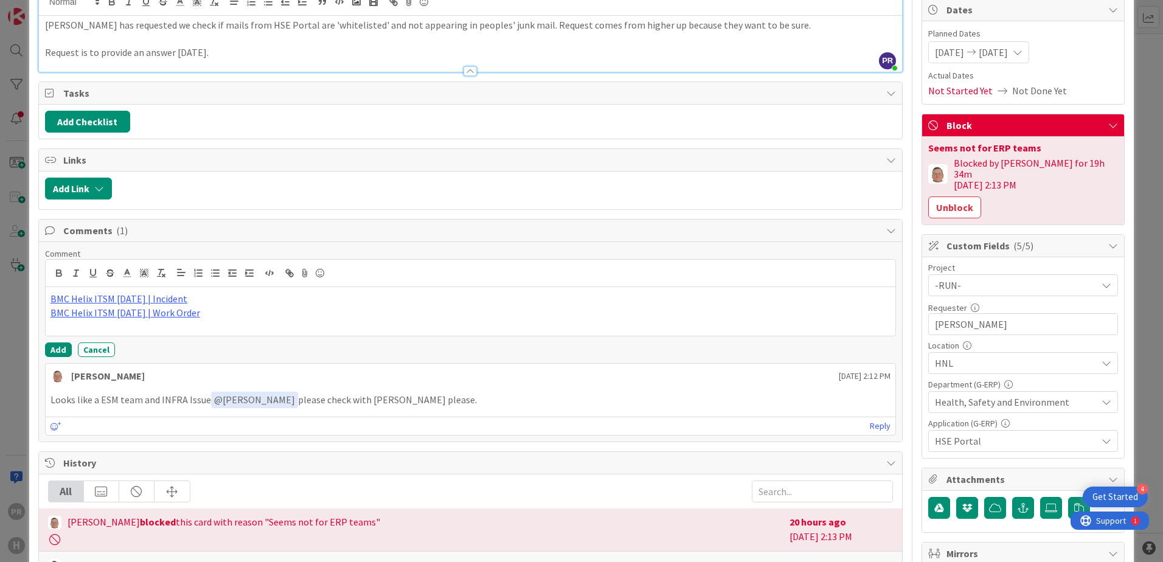
click at [208, 299] on p "BMC Helix ITSM 23.3.02 | Incident" at bounding box center [471, 299] width 840 height 14
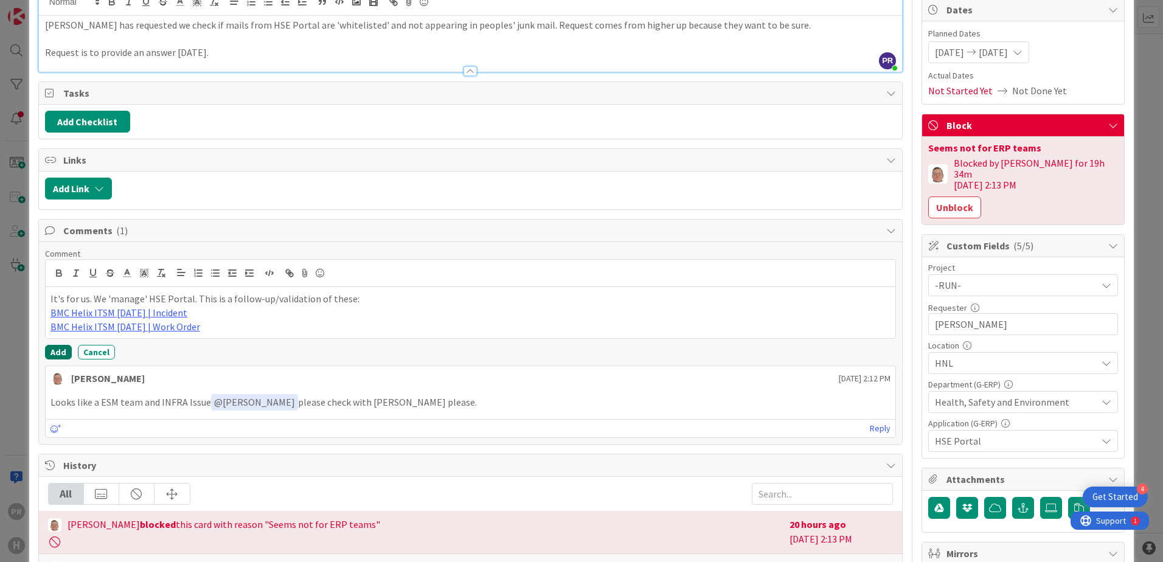
click at [67, 349] on button "Add" at bounding box center [58, 352] width 27 height 15
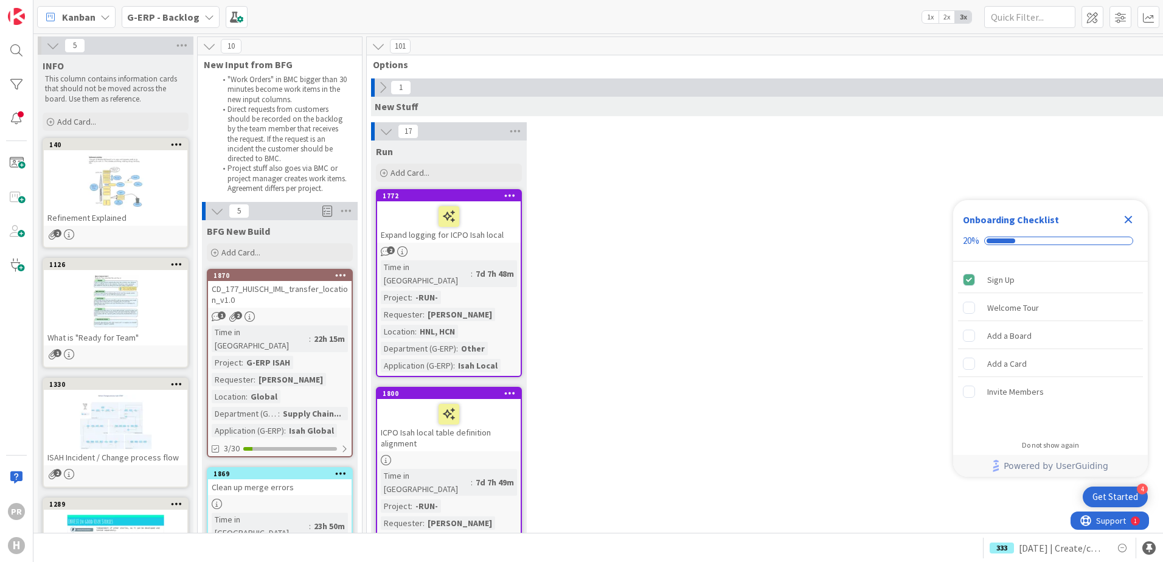
scroll to position [1886, 0]
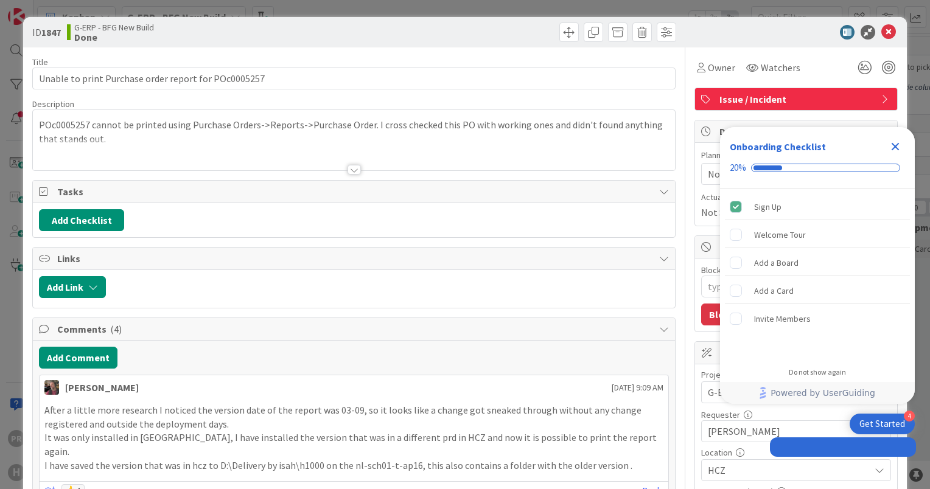
type textarea "x"
